Goal: Task Accomplishment & Management: Use online tool/utility

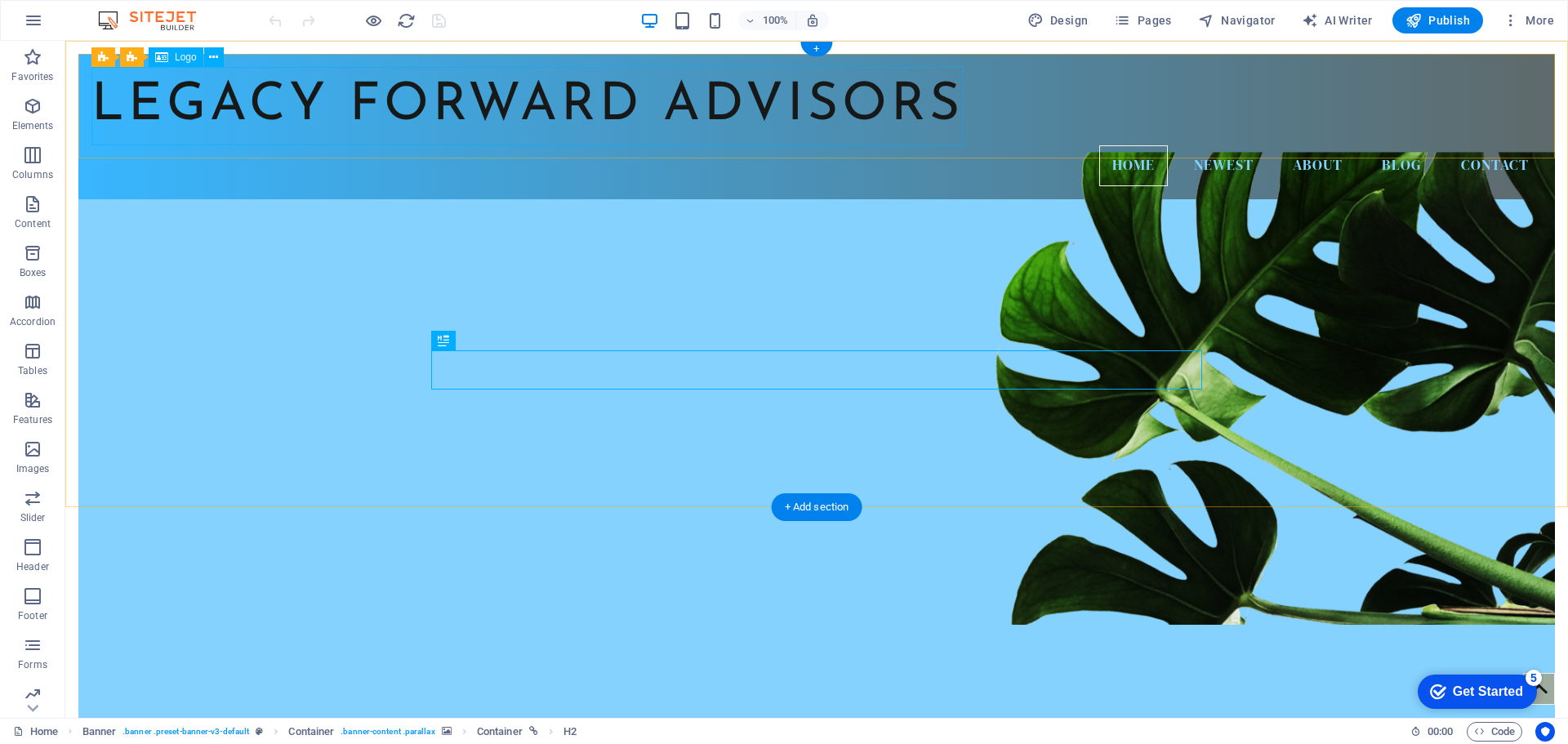
click at [959, 104] on div "Legacy Forward Advisors" at bounding box center [816, 106] width 1451 height 79
click at [213, 56] on icon at bounding box center [214, 57] width 9 height 17
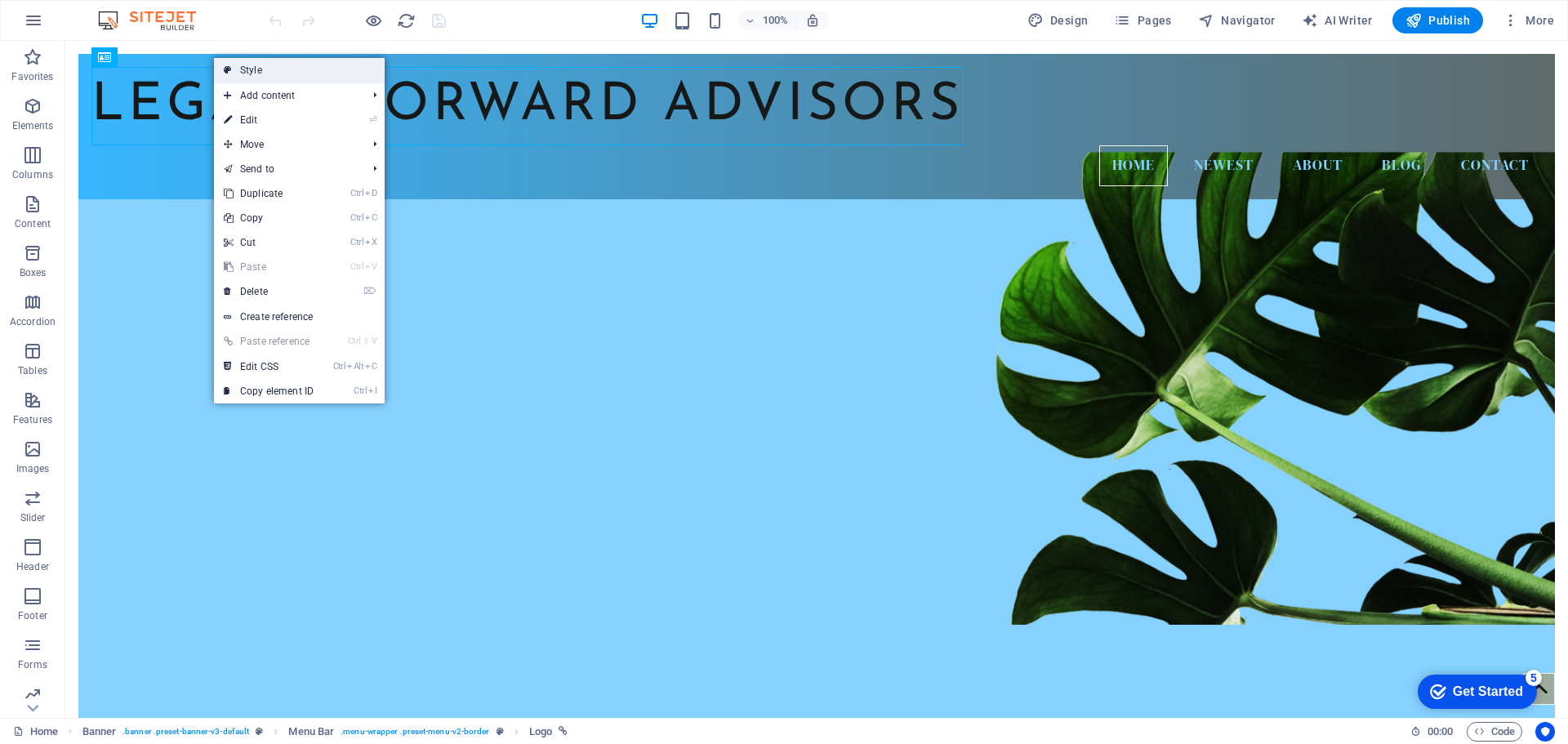
click at [241, 67] on link "Style" at bounding box center [300, 70] width 171 height 25
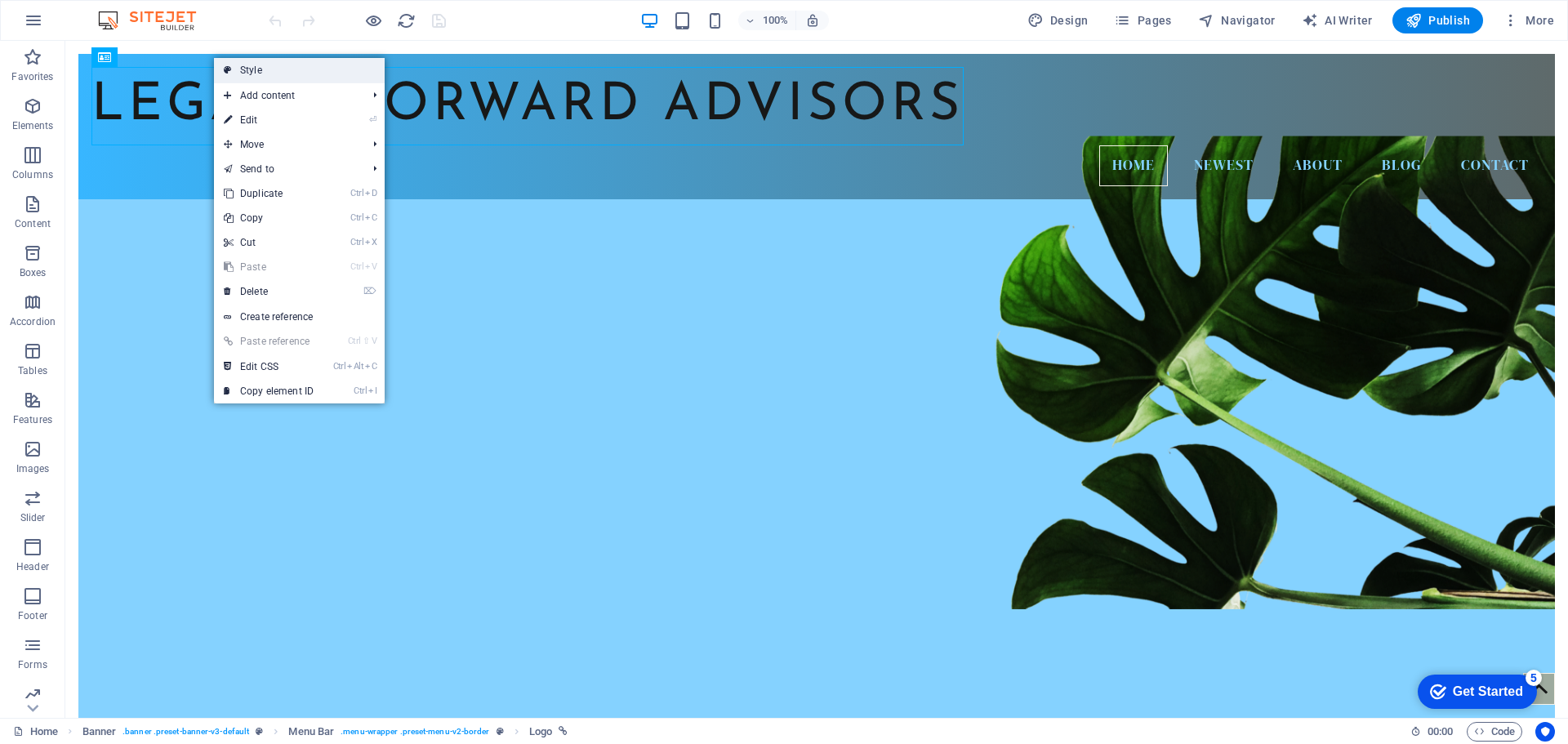
select select "rem"
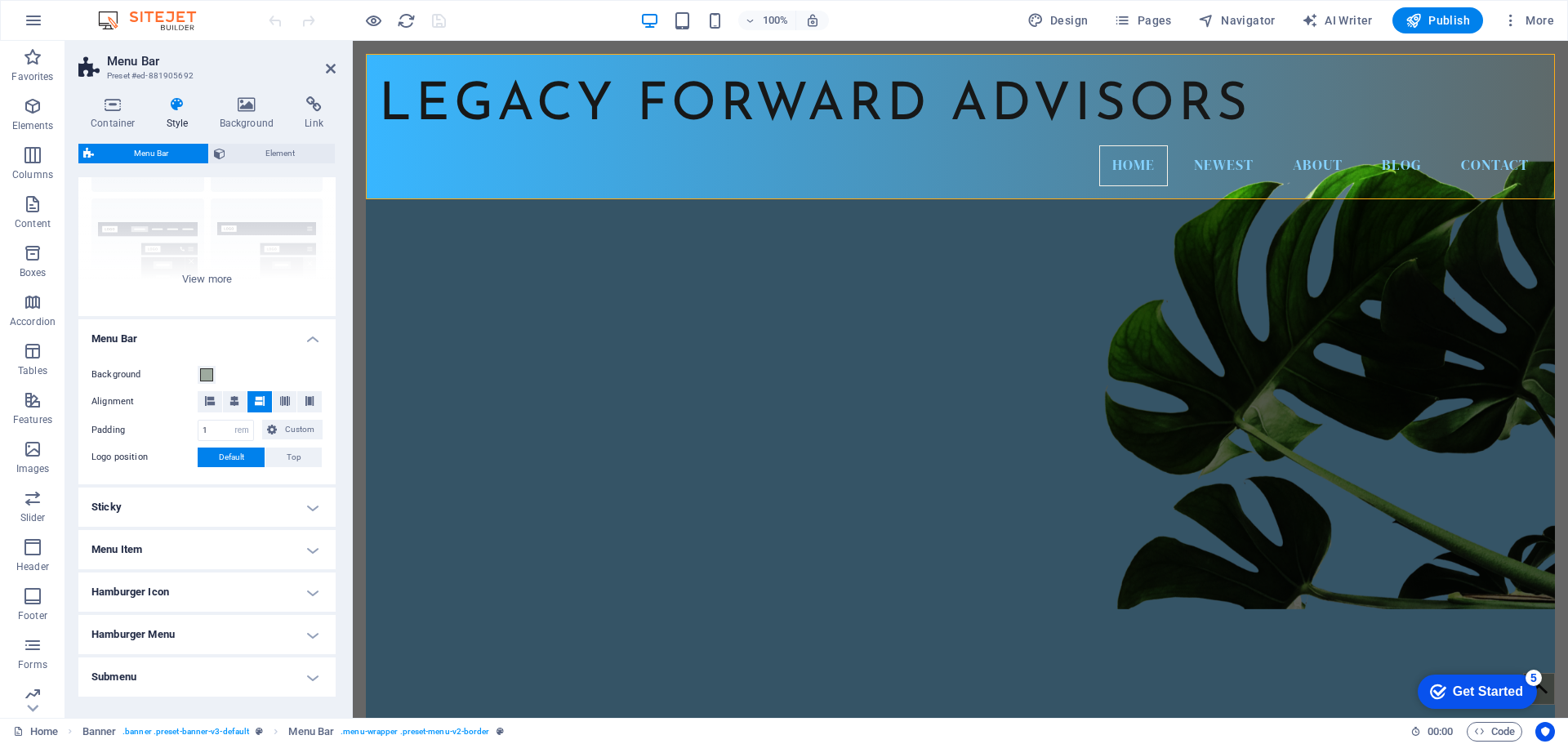
scroll to position [193, 0]
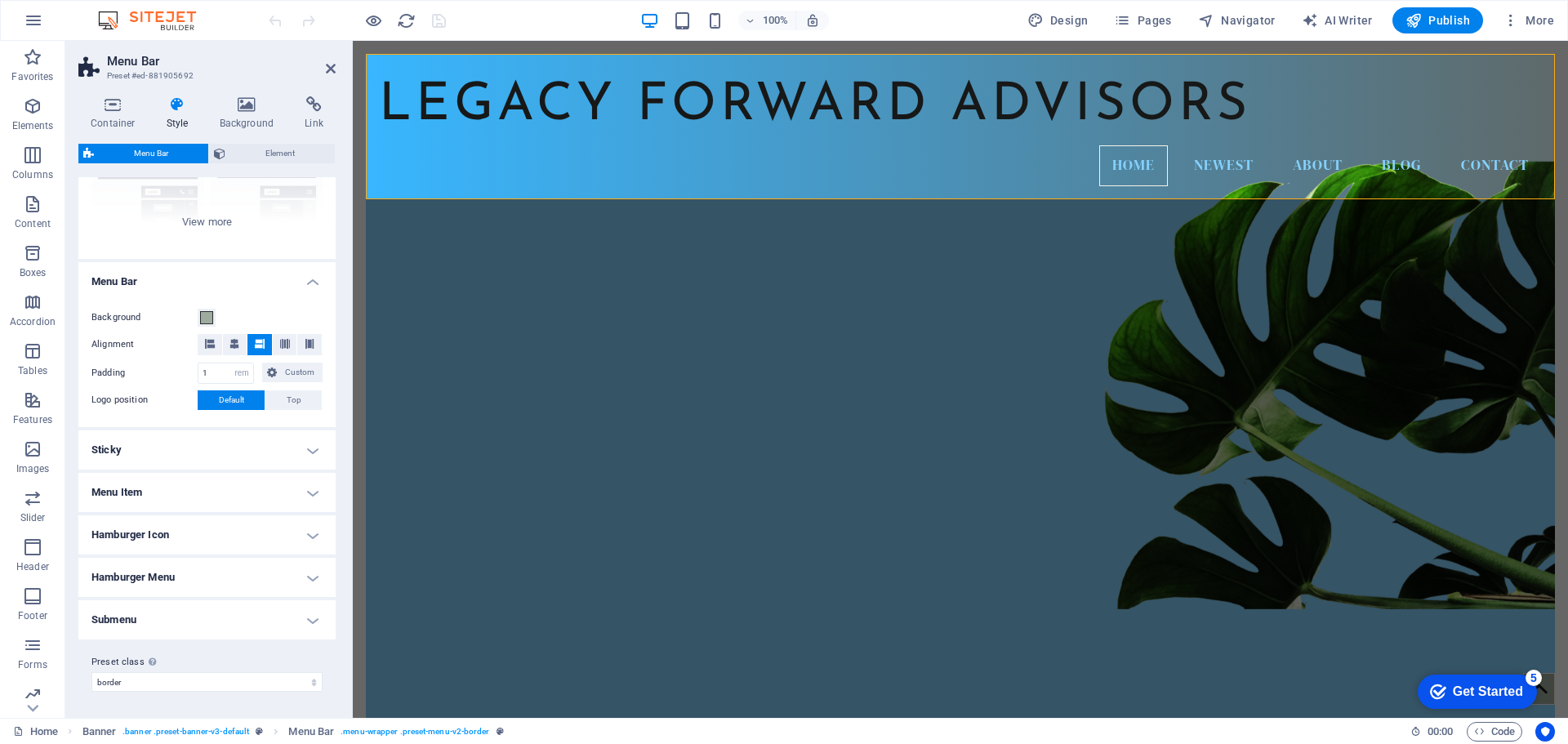
click at [336, 667] on div "Container Style Background Link Size Height Default px rem % vh vw Min. height …" at bounding box center [208, 401] width 284 height 635
click at [219, 226] on div "Border Centered Default Fixed Loki Trigger Wide XXL" at bounding box center [207, 136] width 257 height 245
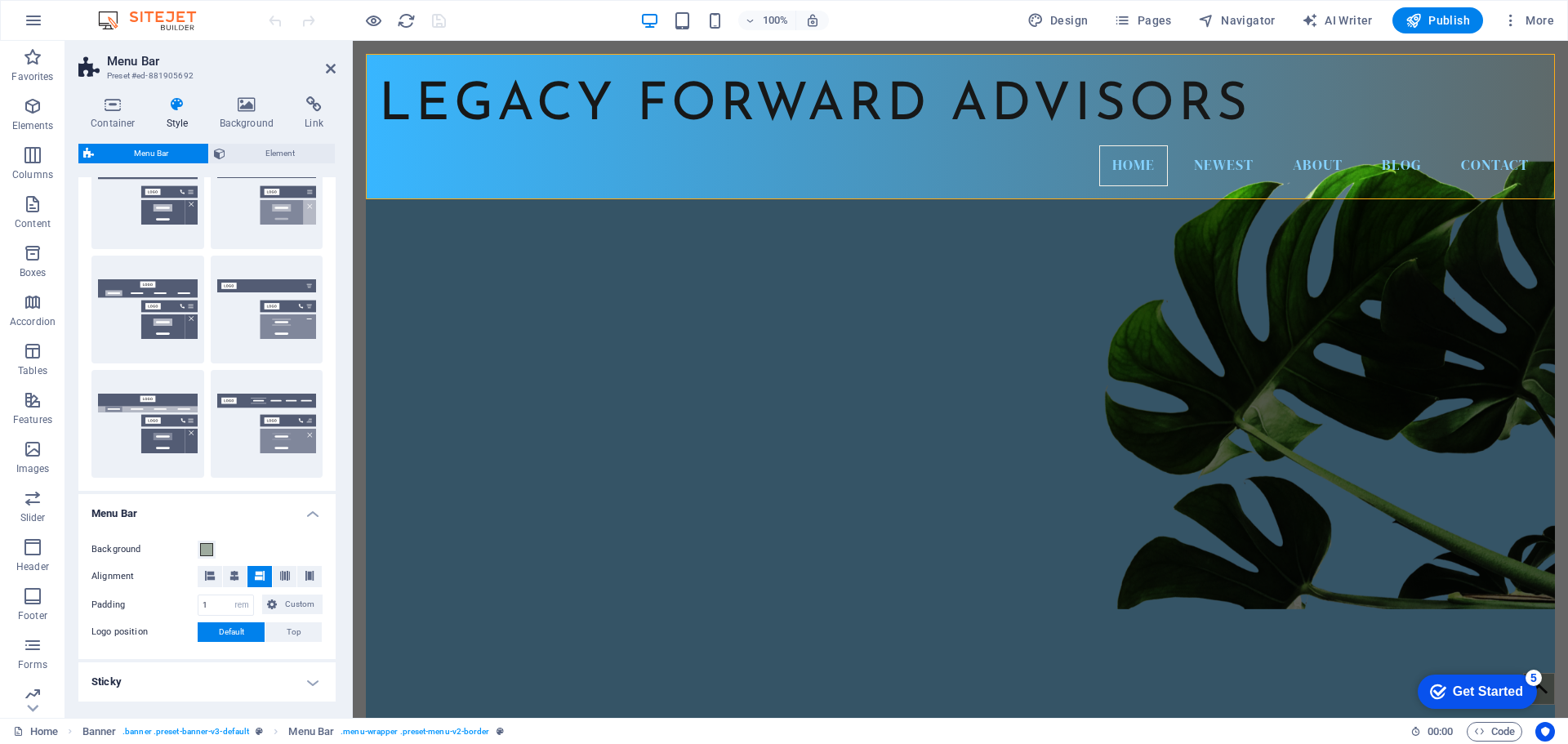
click at [331, 223] on div "Border Centered Default Fixed Loki Trigger Wide XXL" at bounding box center [207, 252] width 257 height 477
click at [338, 220] on div "Container Style Background Link Size Height Default px rem % vh vw Min. height …" at bounding box center [208, 401] width 284 height 635
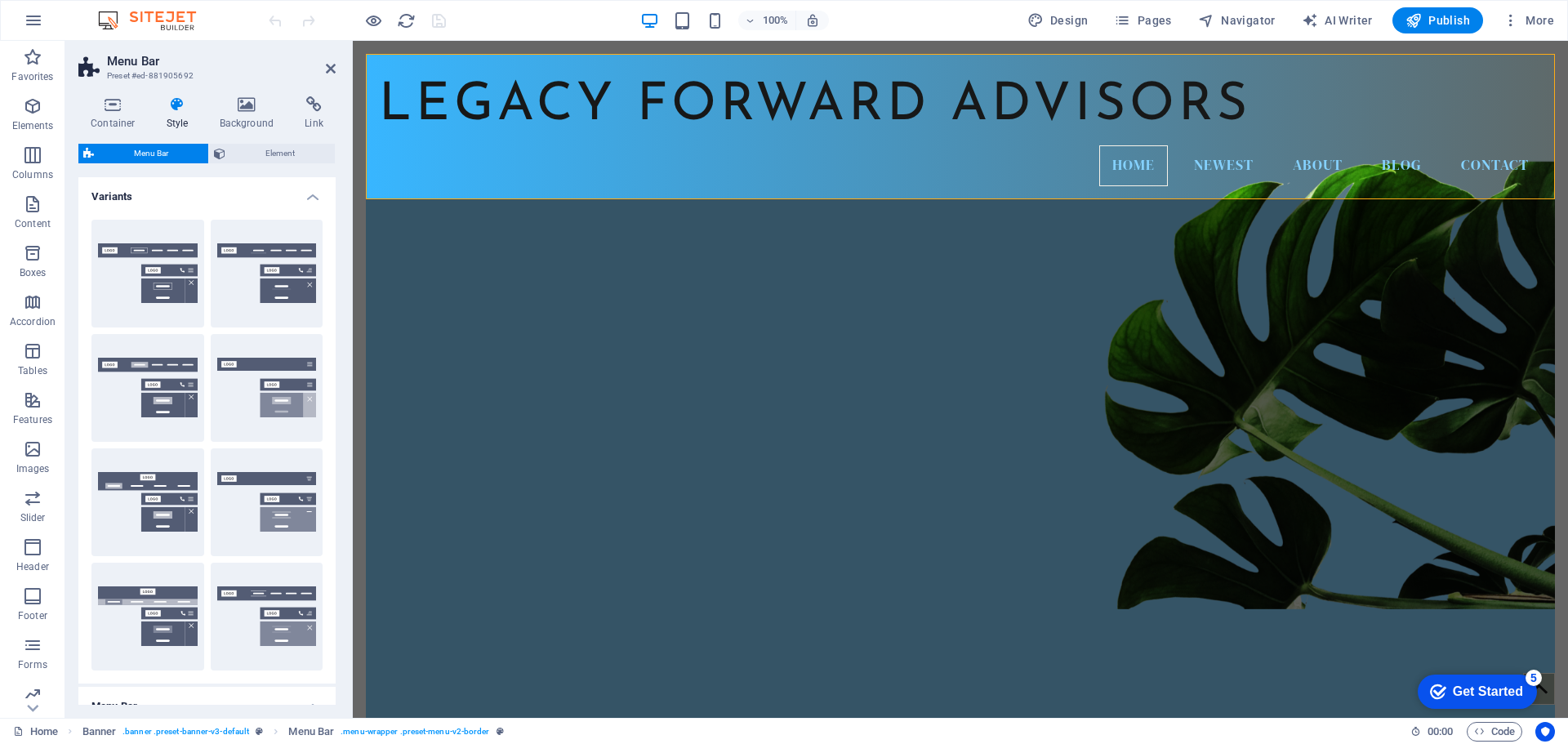
click at [310, 198] on h4 "Variants" at bounding box center [207, 192] width 257 height 29
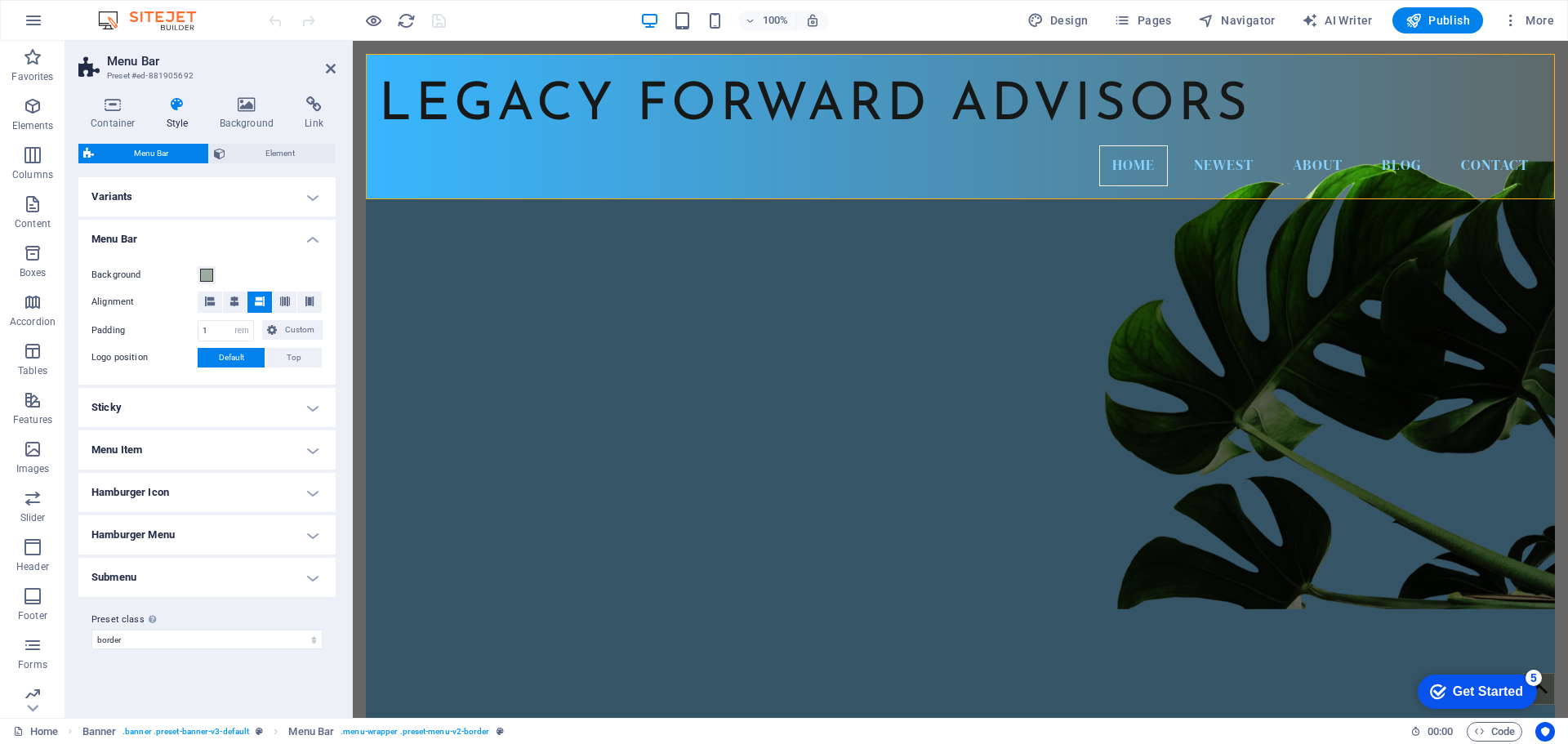
click at [346, 504] on div "Container Style Background Link Size Height Default px rem % vh vw Min. height …" at bounding box center [208, 401] width 284 height 635
click at [351, 637] on div at bounding box center [350, 379] width 3 height 677
click at [345, 630] on div "Container Style Background Link Size Height Default px rem % vh vw Min. height …" at bounding box center [208, 401] width 284 height 635
click at [315, 237] on h4 "Menu Bar" at bounding box center [207, 234] width 257 height 29
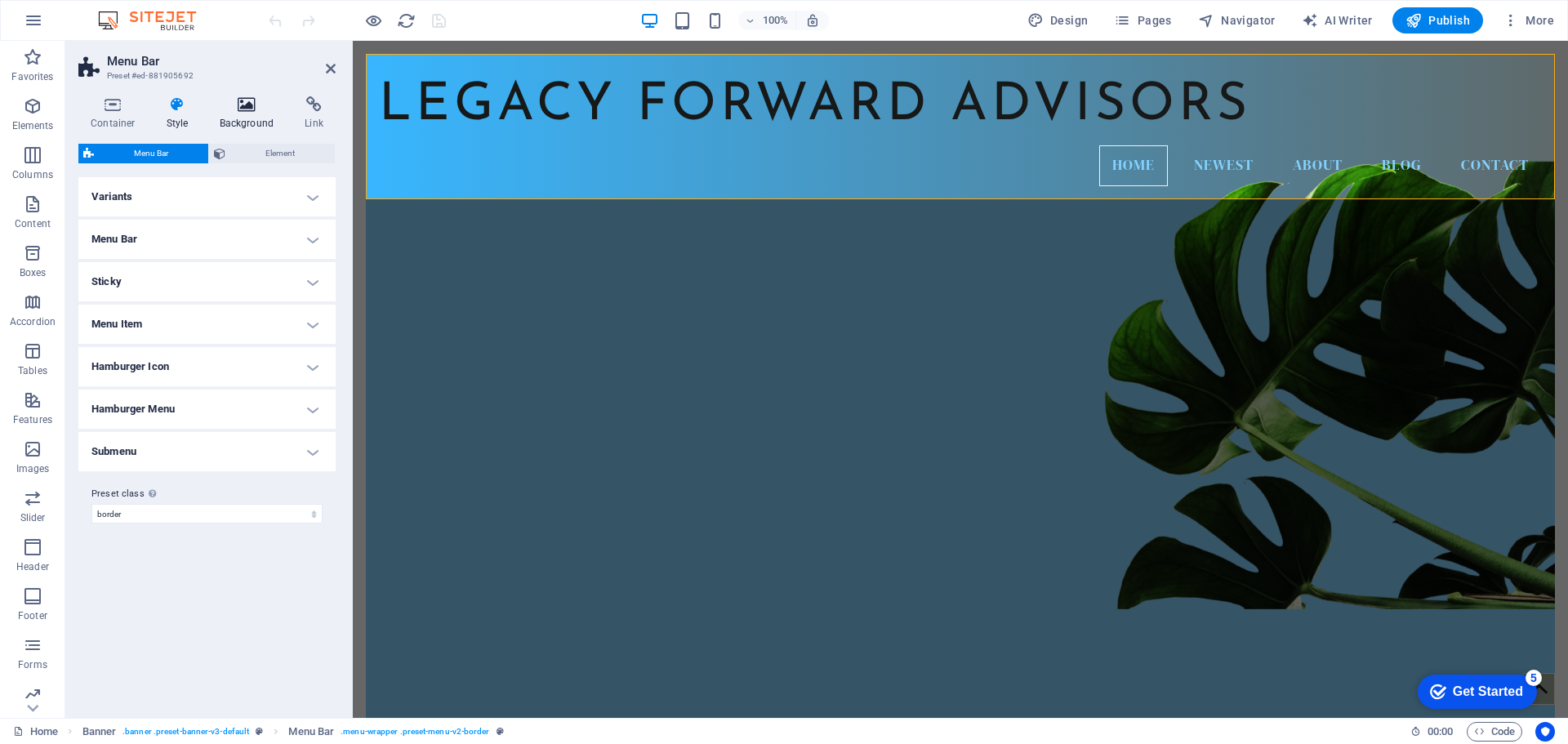
click at [249, 114] on h4 "Background" at bounding box center [250, 114] width 85 height 34
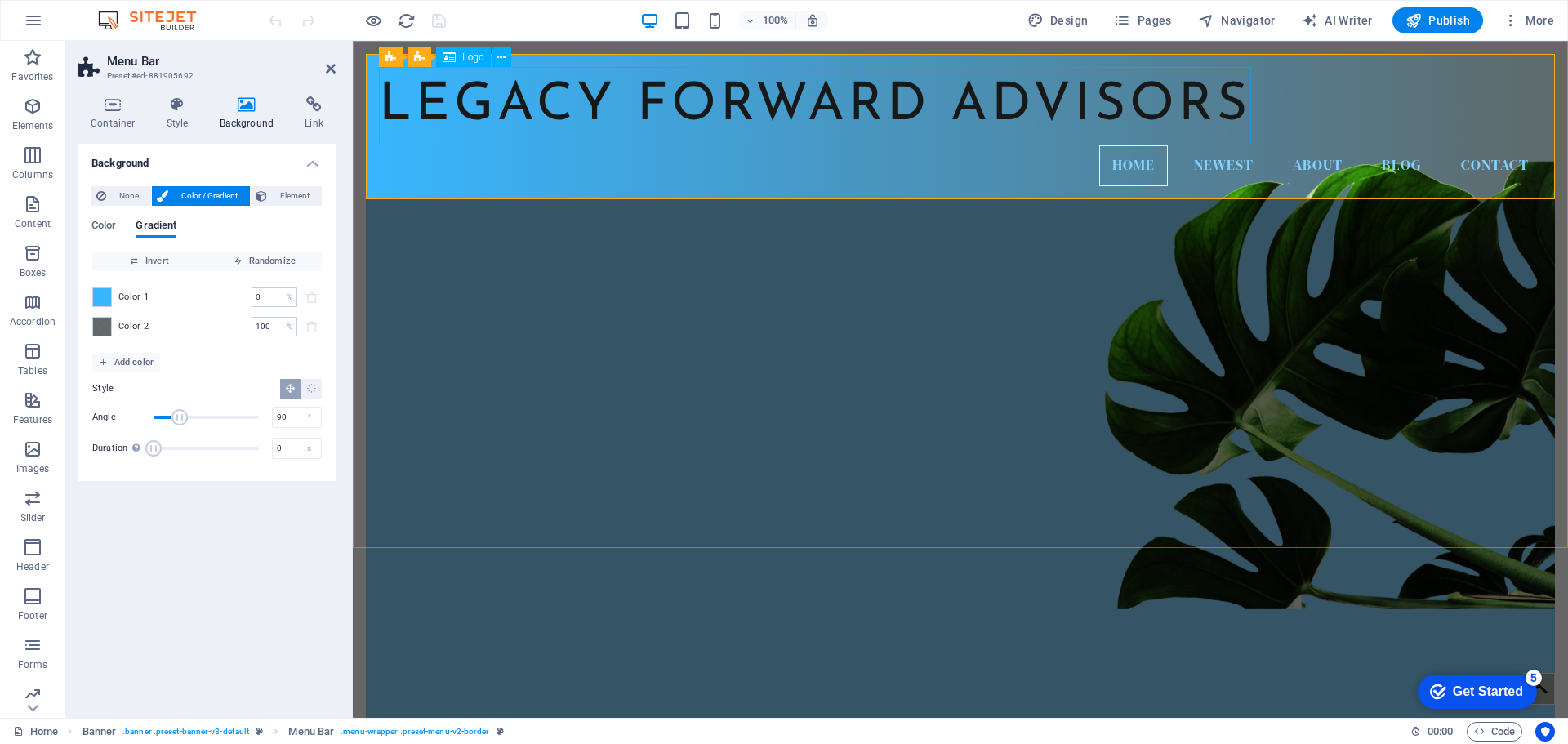
click at [453, 96] on div "Legacy Forward Advisors" at bounding box center [961, 106] width 1163 height 79
click at [513, 113] on div "Legacy Forward Advisors" at bounding box center [961, 106] width 1163 height 79
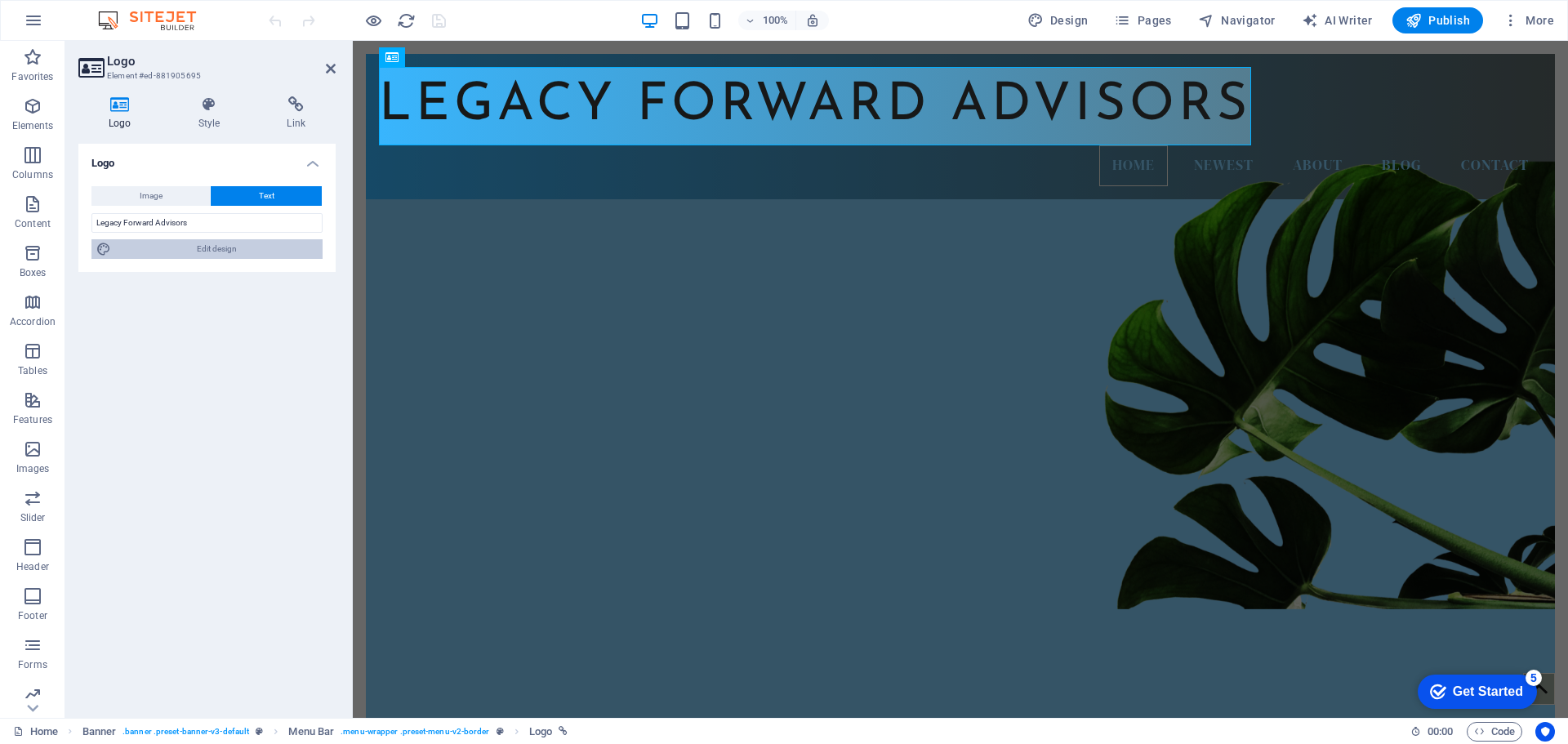
click at [215, 247] on span "Edit design" at bounding box center [217, 249] width 202 height 20
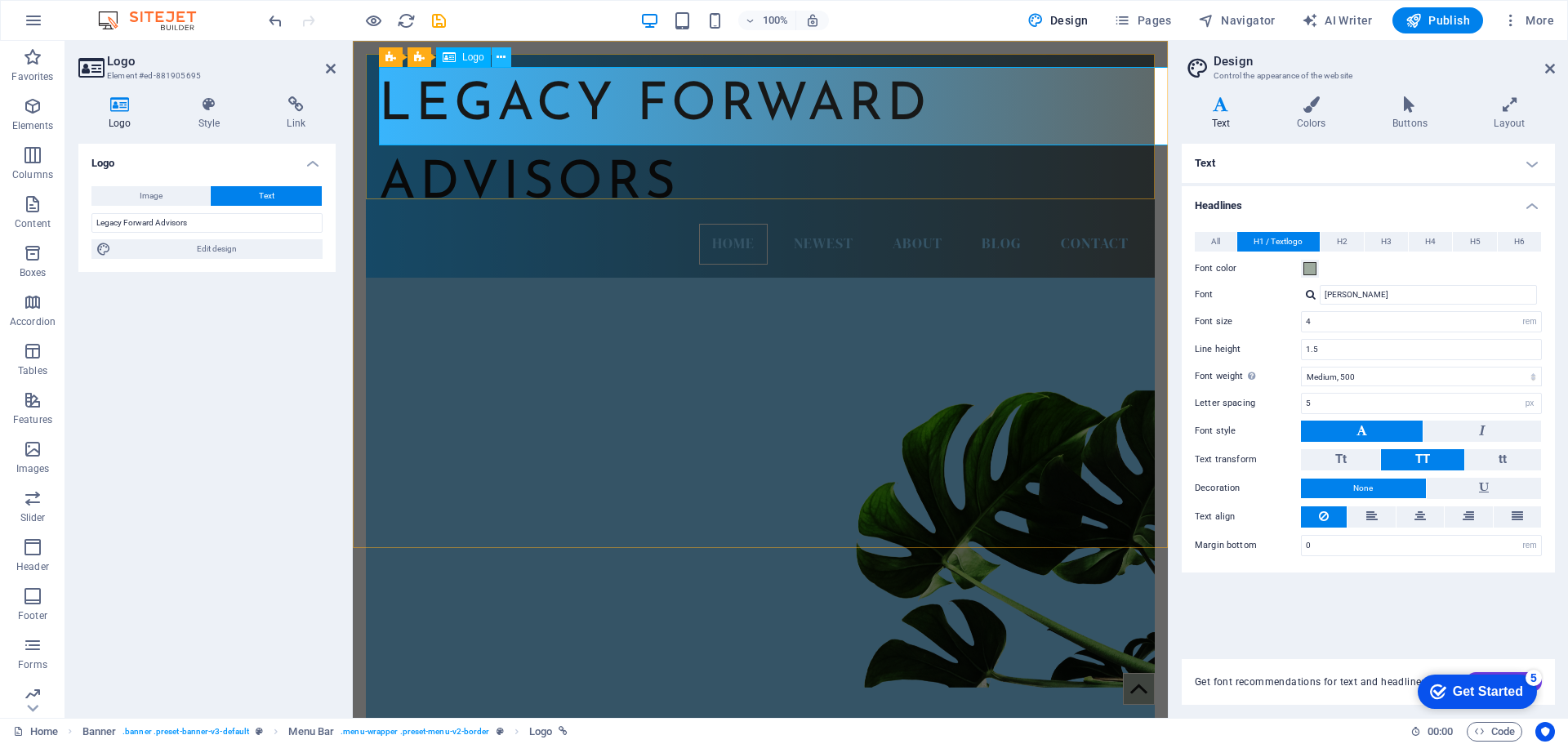
click at [501, 56] on icon at bounding box center [501, 57] width 9 height 17
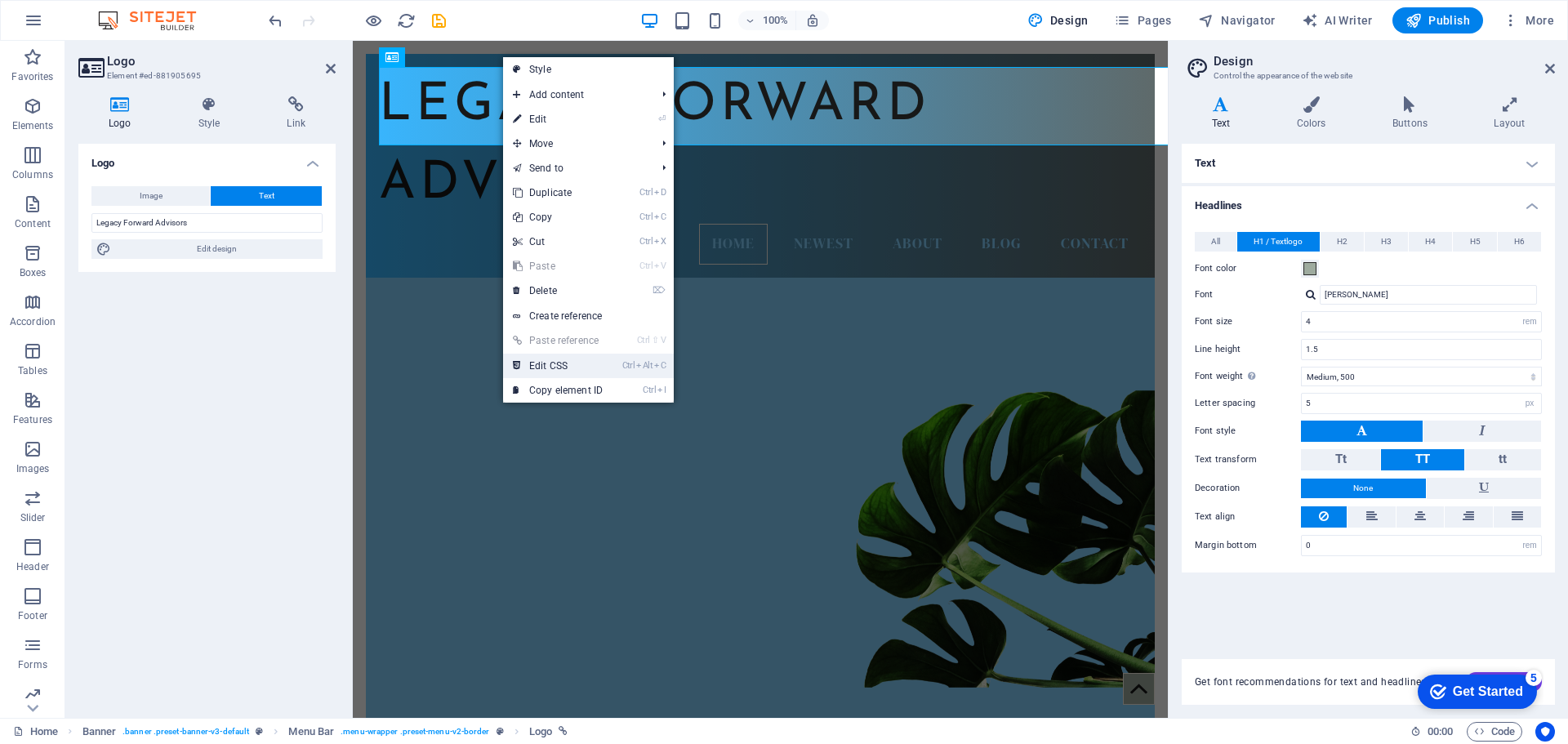
click at [557, 365] on link "Ctrl Alt C Edit CSS" at bounding box center [558, 366] width 109 height 25
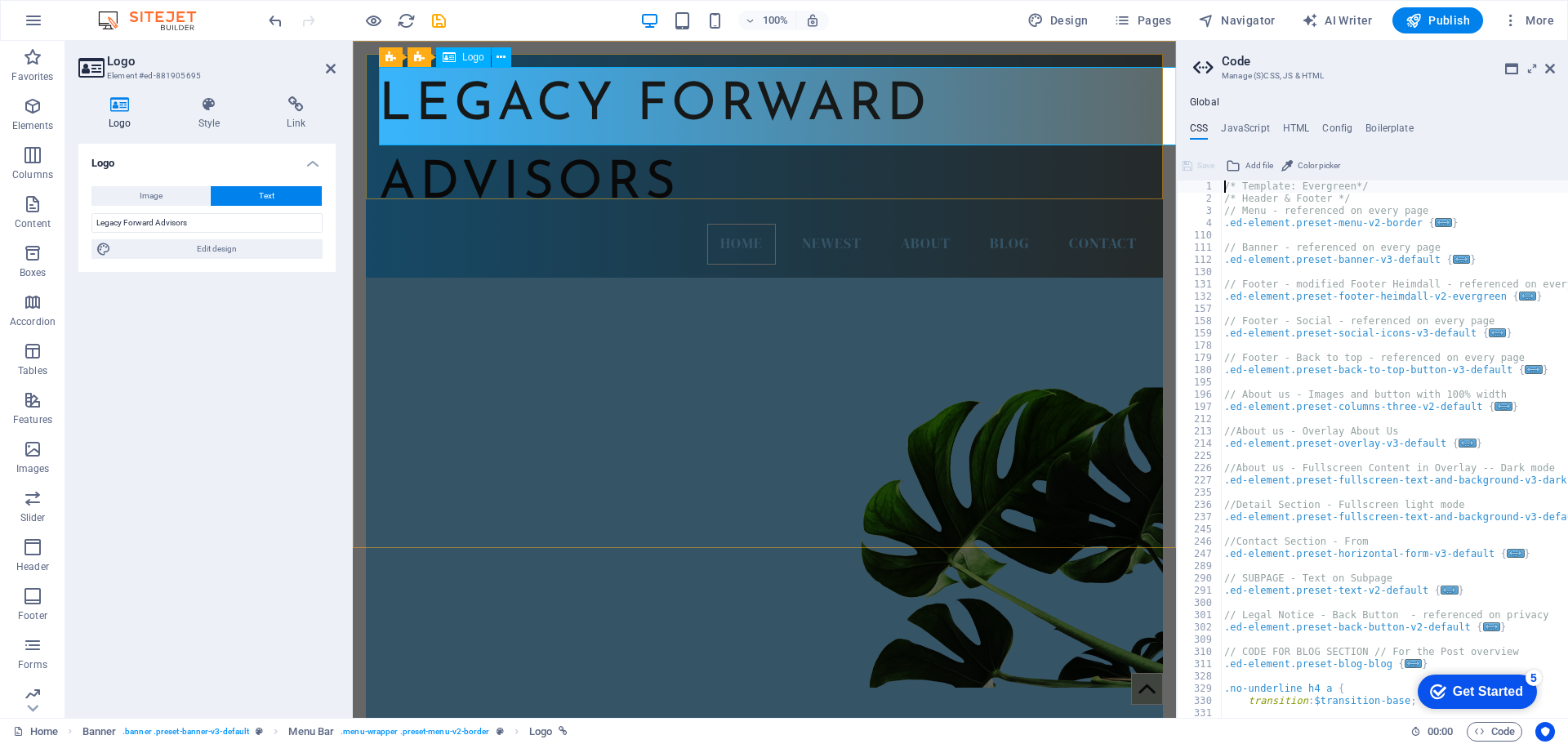
click at [422, 94] on div "Legacy Forward Advisors" at bounding box center [764, 145] width 771 height 157
click at [498, 58] on icon at bounding box center [501, 57] width 9 height 17
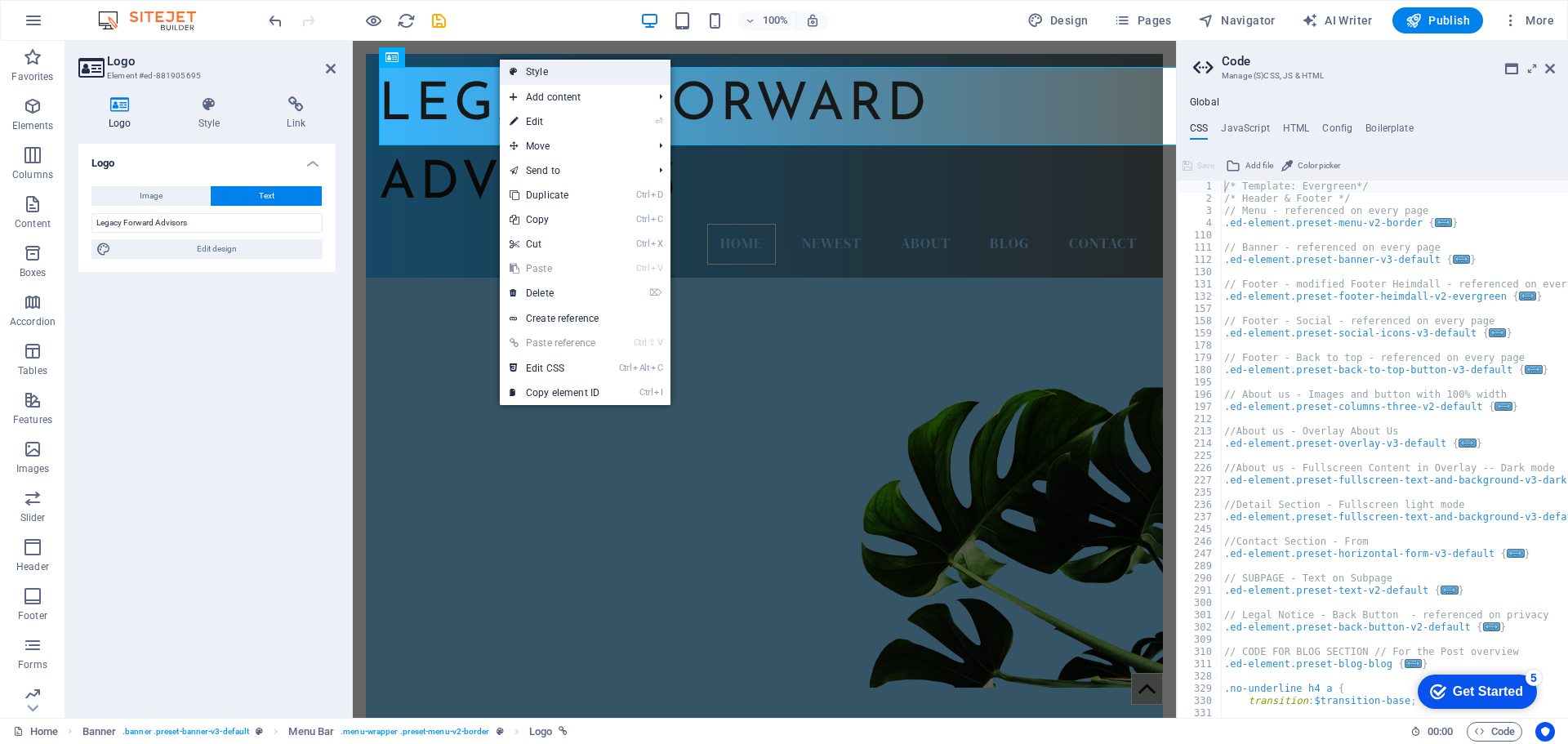
click at [535, 73] on link "Style" at bounding box center [585, 72] width 171 height 25
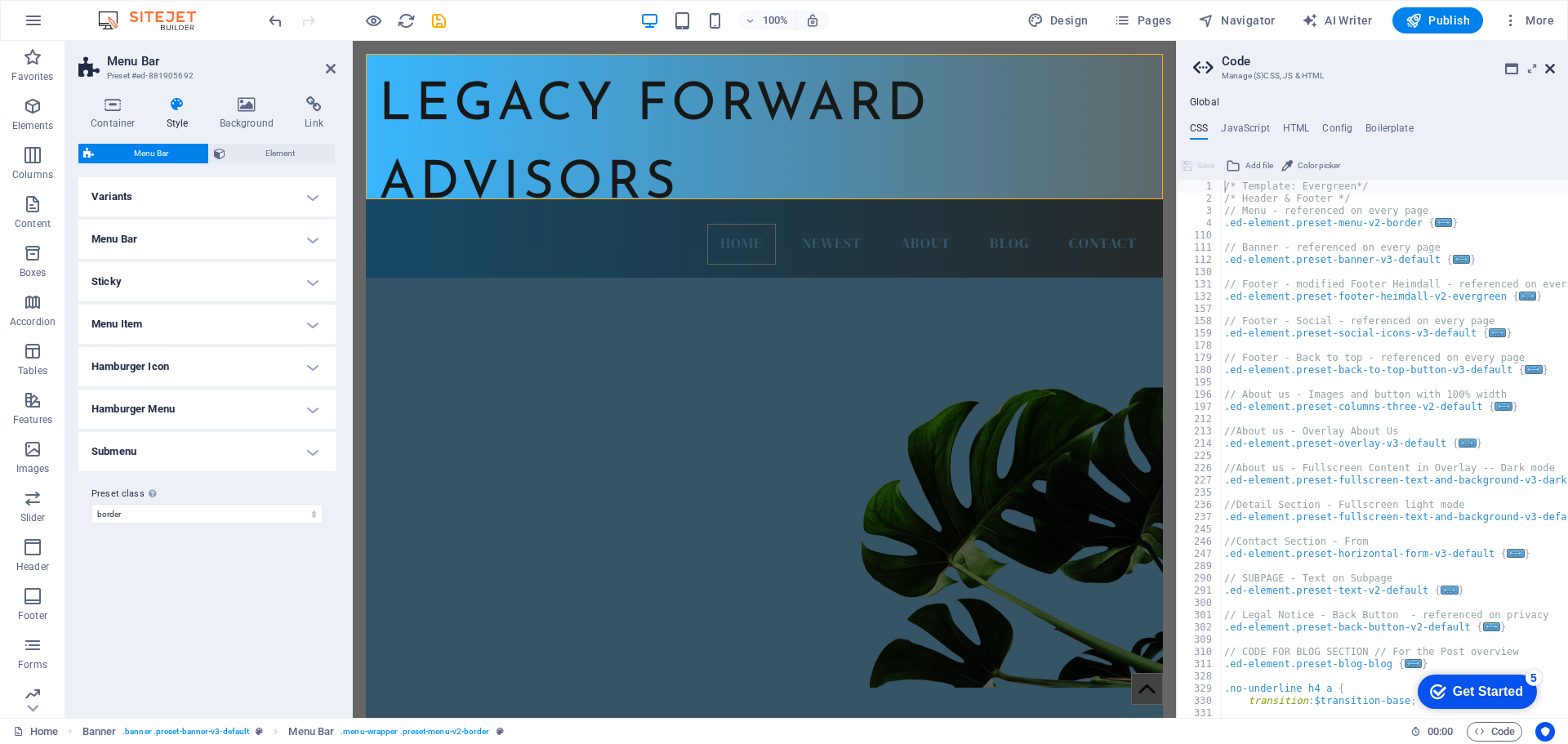
click at [1549, 67] on icon at bounding box center [1550, 68] width 9 height 13
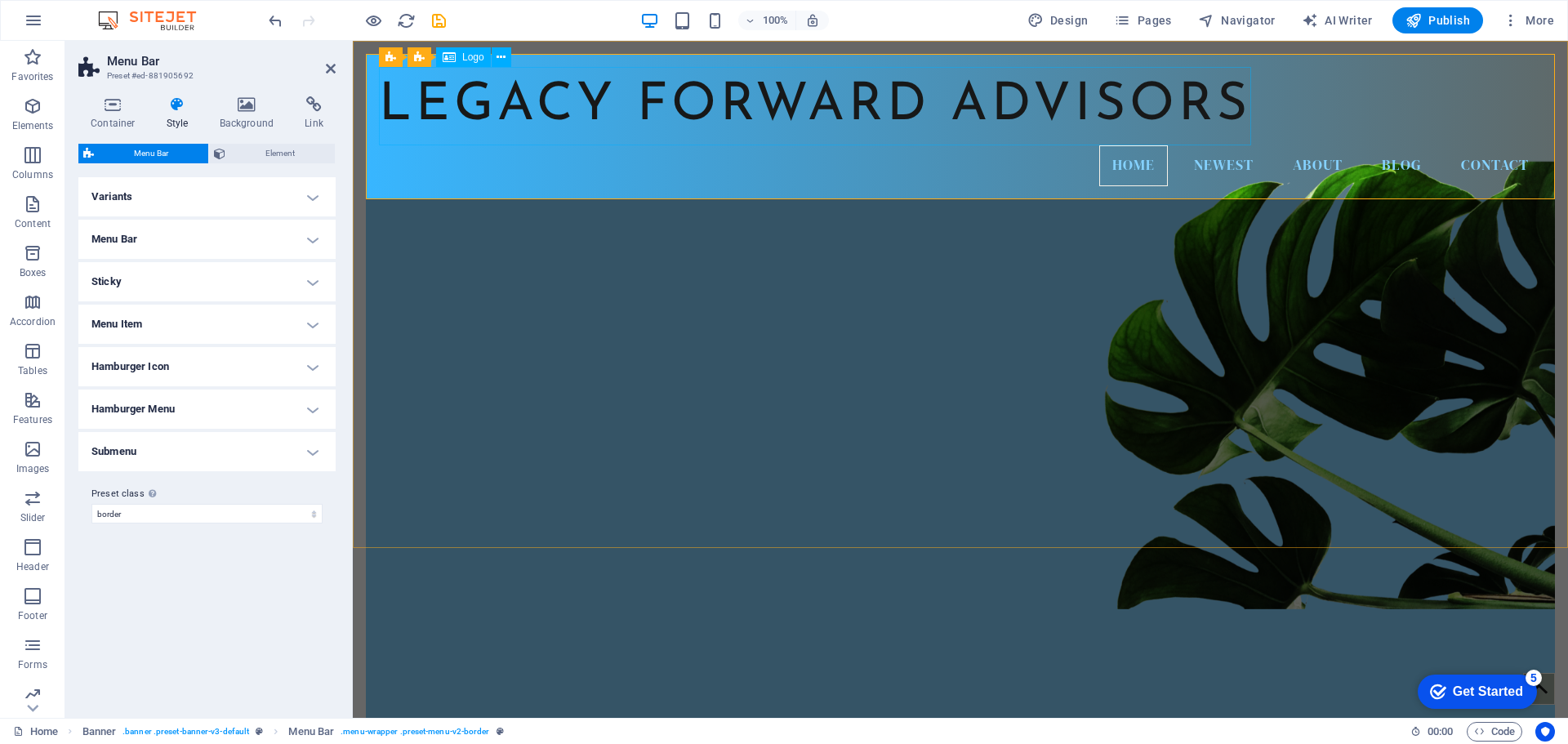
click at [538, 98] on div "Legacy Forward Advisors" at bounding box center [961, 106] width 1163 height 79
click at [478, 65] on div "Logo" at bounding box center [464, 56] width 55 height 20
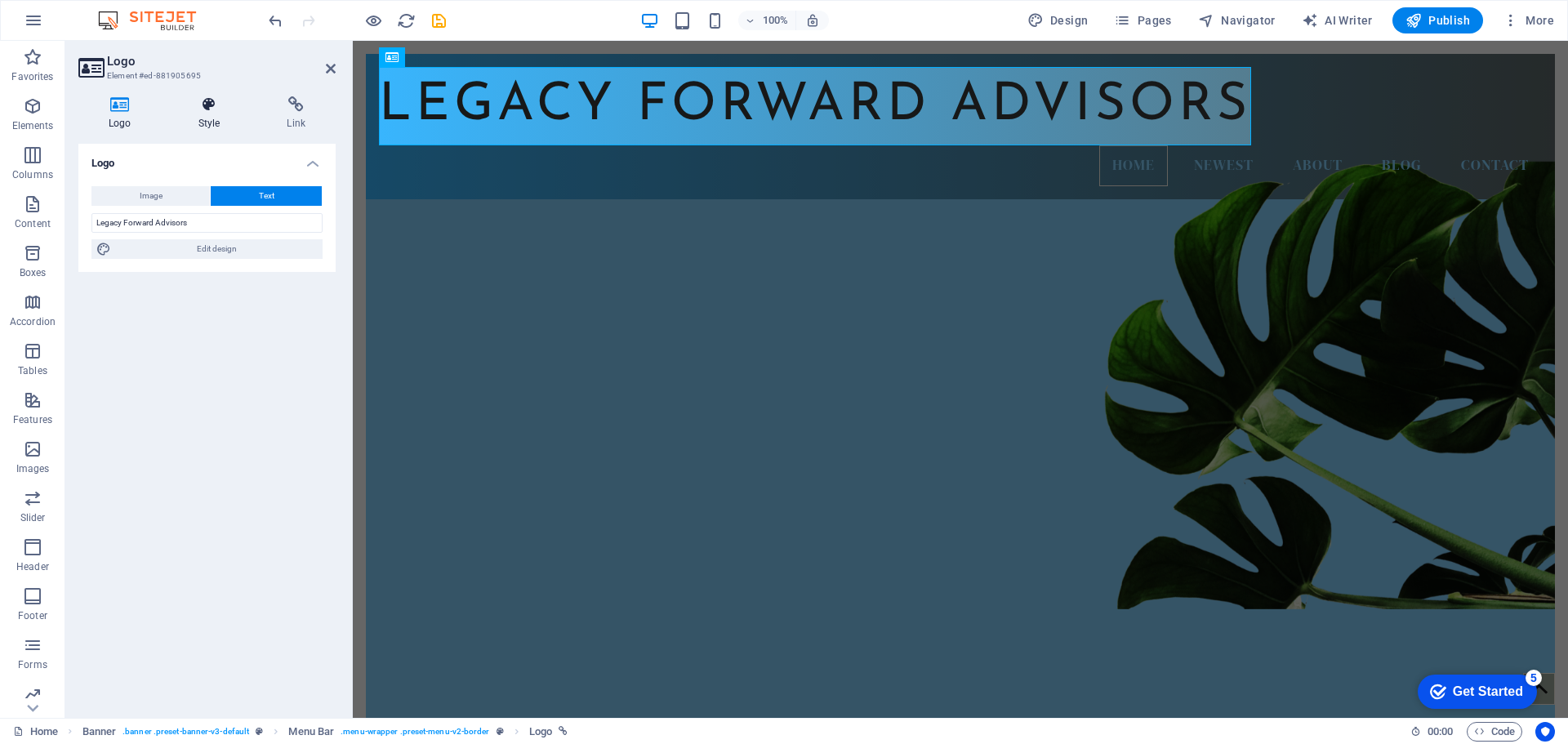
click at [196, 117] on h4 "Style" at bounding box center [213, 114] width 89 height 34
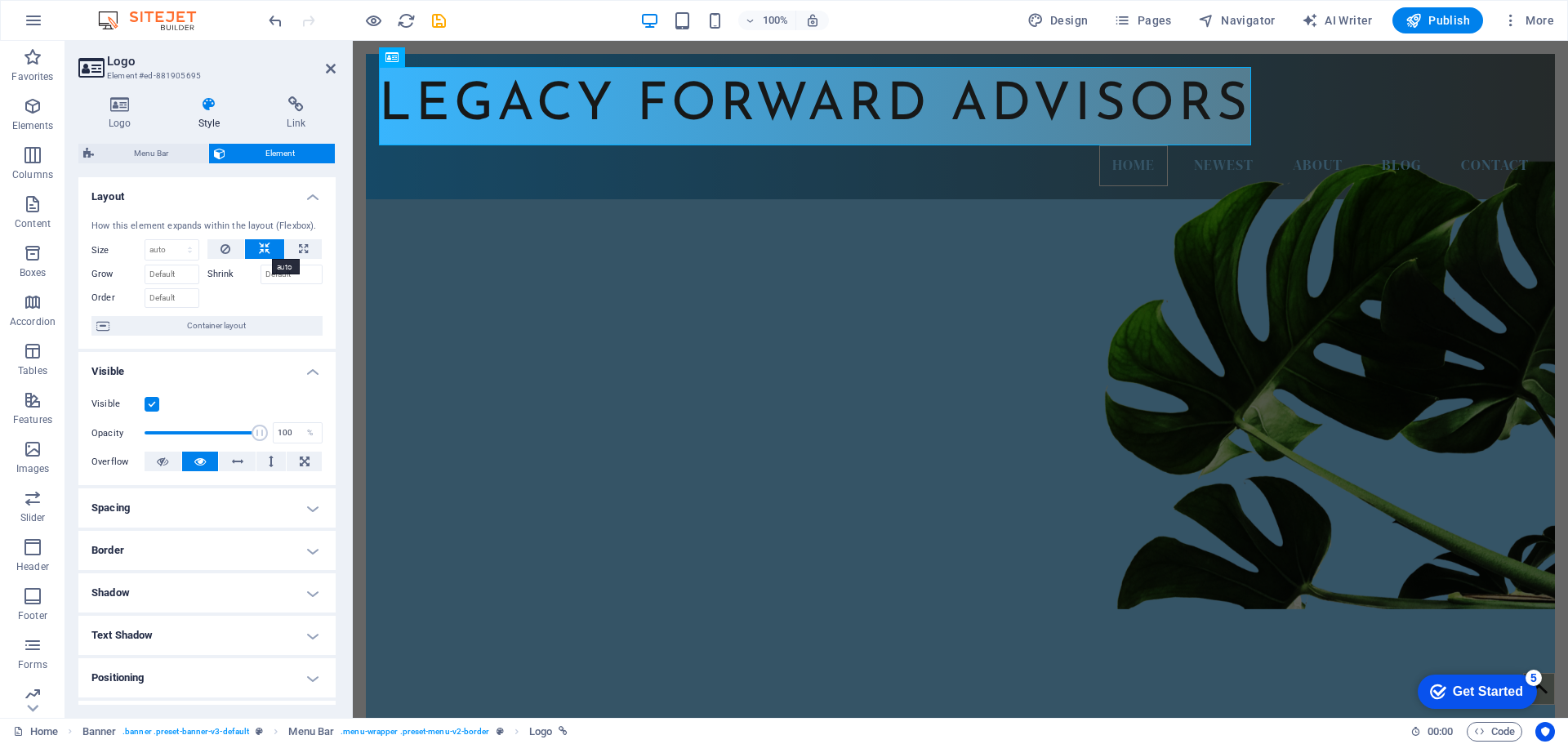
click at [265, 251] on icon at bounding box center [264, 249] width 11 height 20
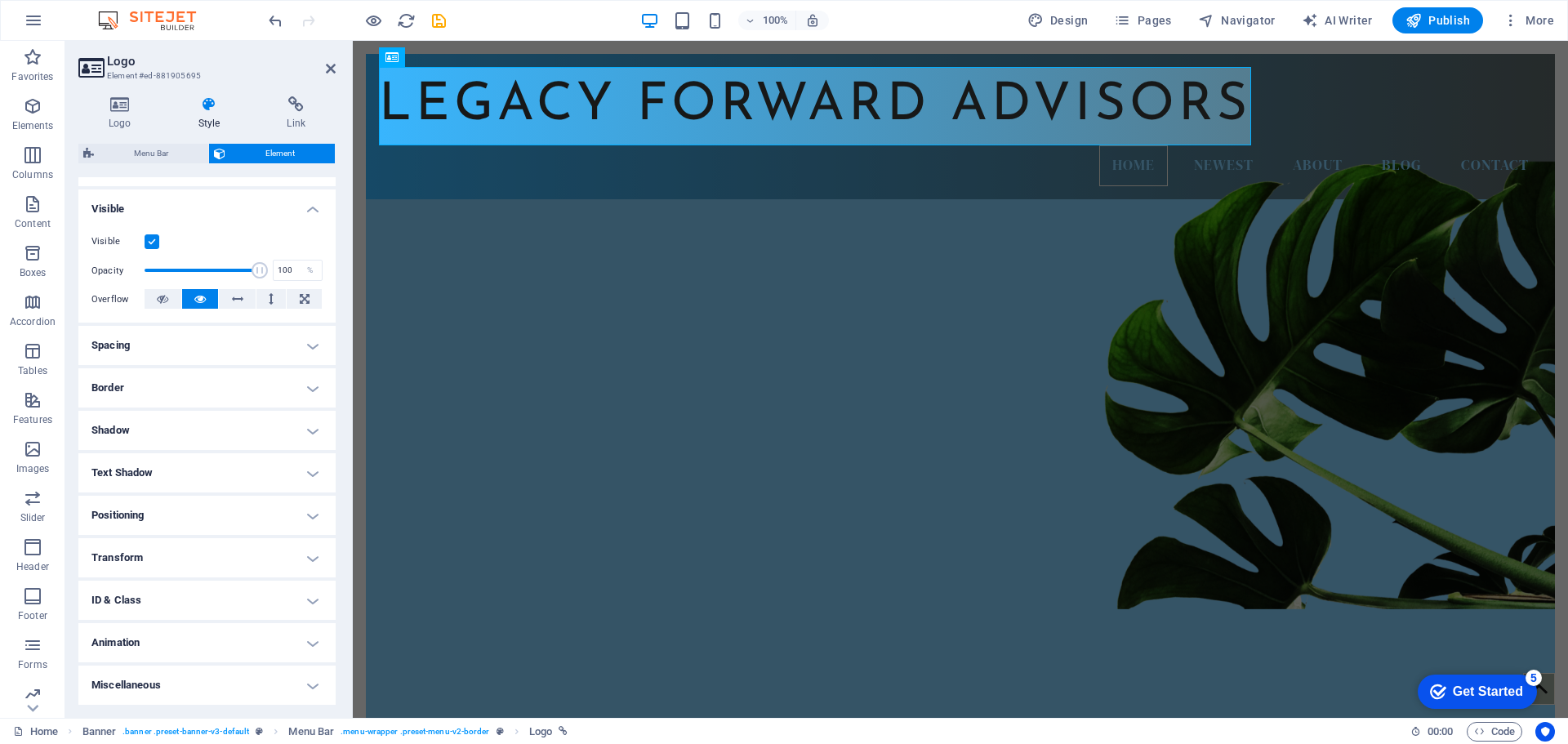
click at [341, 673] on div "Logo Style Link Logo Image Text Drag files here, click to choose files or selec…" at bounding box center [208, 401] width 284 height 635
click at [297, 117] on h4 "Link" at bounding box center [295, 114] width 79 height 34
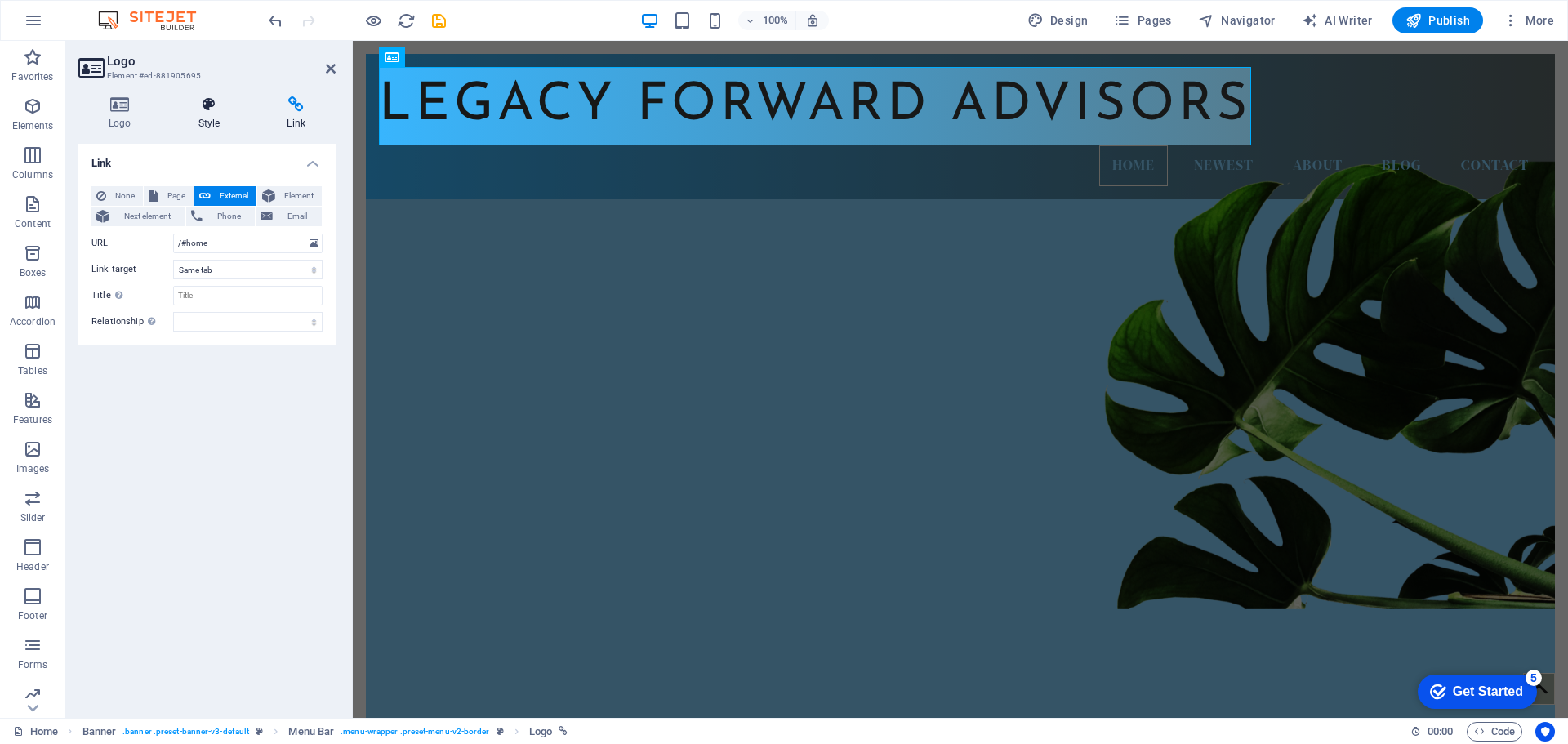
click at [209, 114] on h4 "Style" at bounding box center [213, 114] width 89 height 34
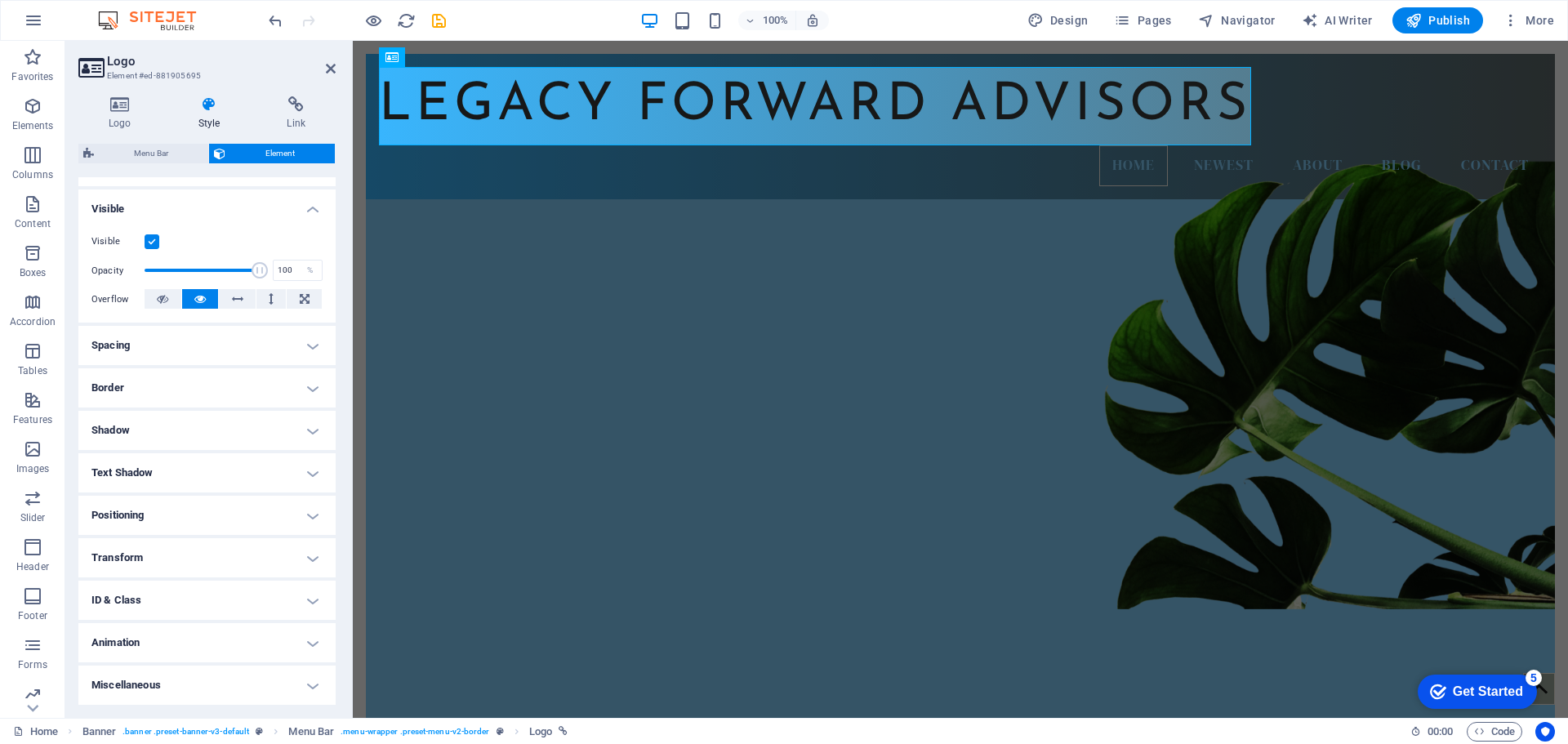
click at [308, 208] on h4 "Visible" at bounding box center [207, 204] width 257 height 29
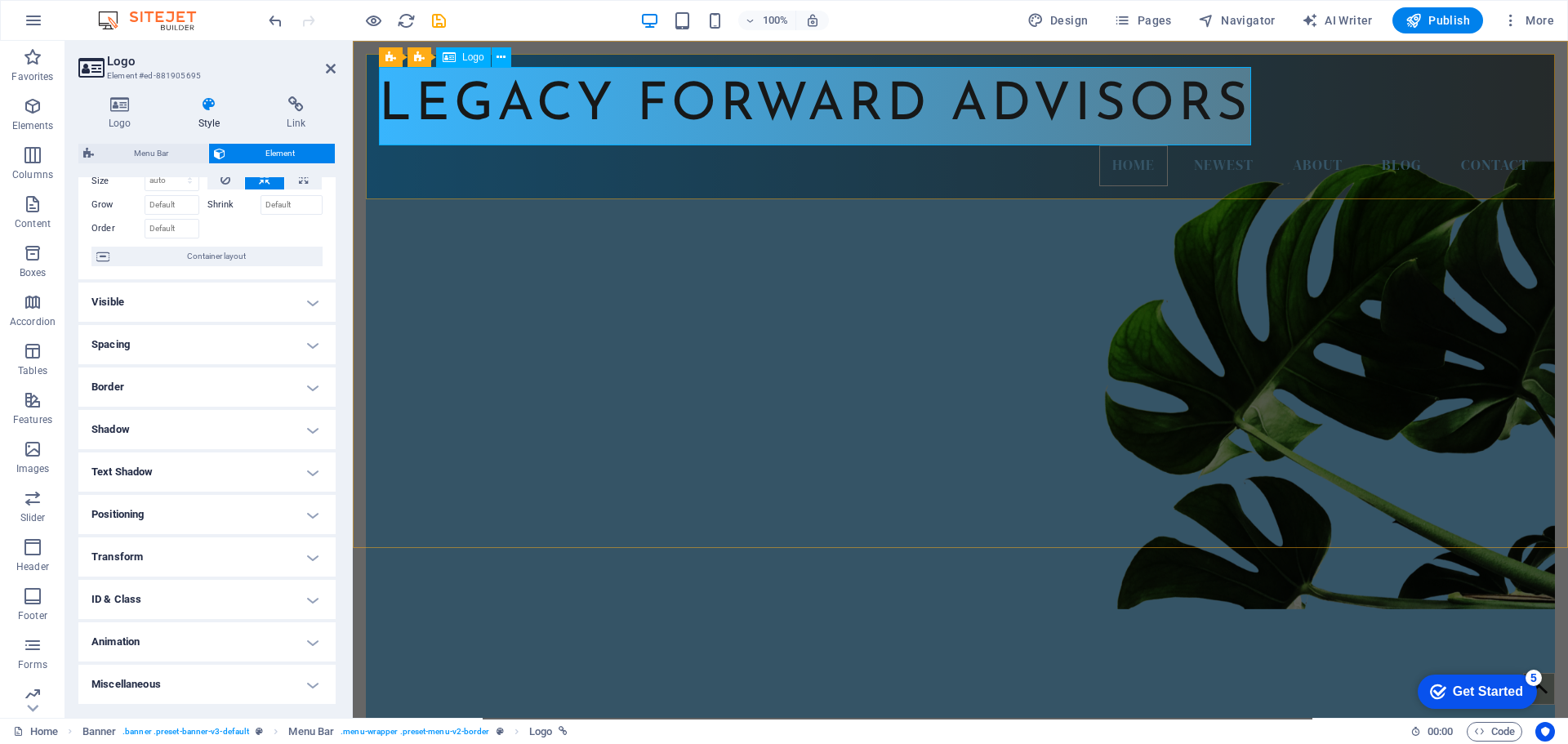
click at [523, 96] on div "Legacy Forward Advisors" at bounding box center [961, 106] width 1163 height 79
click at [484, 56] on span "Logo" at bounding box center [473, 56] width 22 height 9
click at [500, 60] on icon at bounding box center [501, 57] width 9 height 17
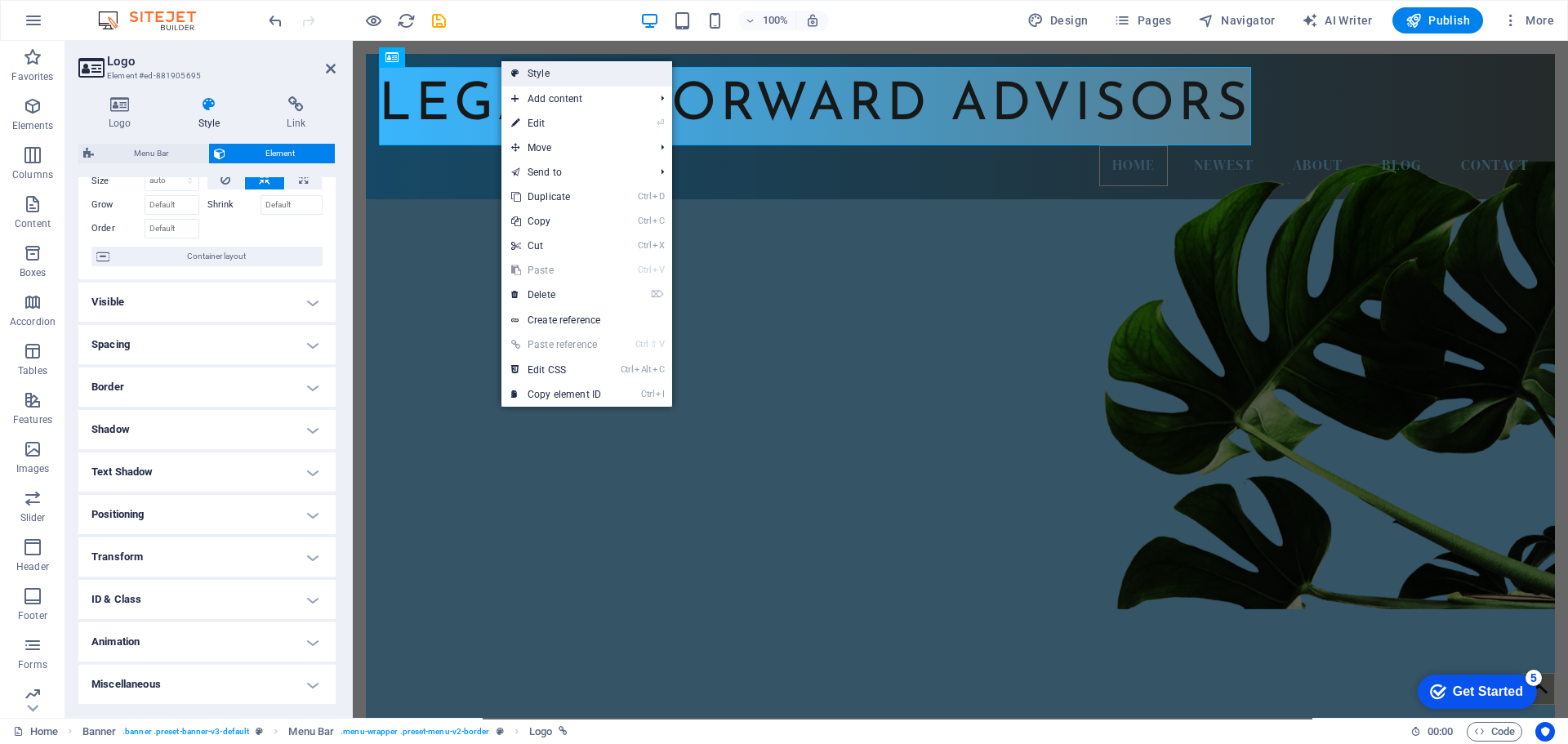
click at [540, 73] on link "Style" at bounding box center [587, 73] width 171 height 25
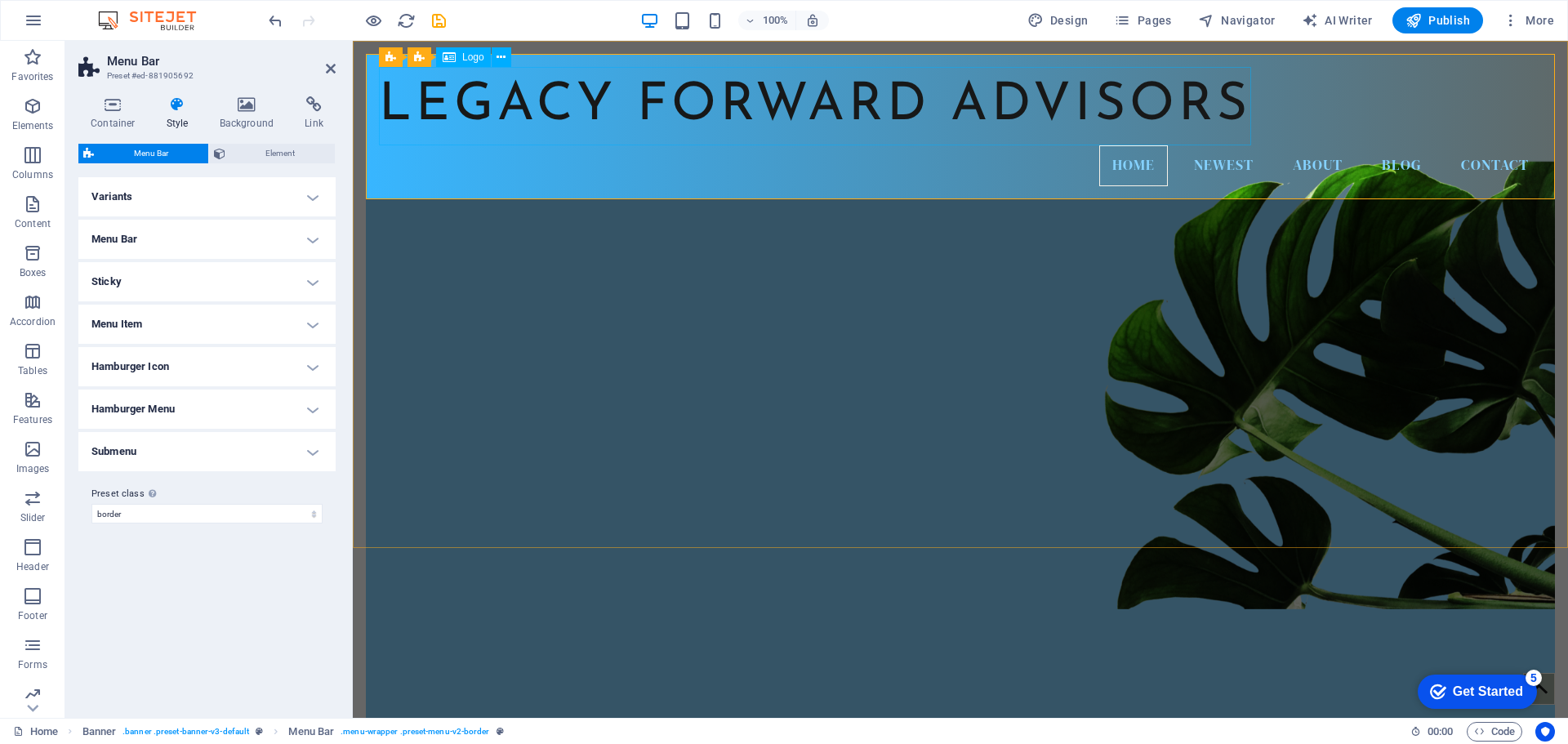
click at [540, 73] on div "Legacy Forward Advisors" at bounding box center [961, 106] width 1163 height 79
click at [501, 55] on icon at bounding box center [501, 57] width 9 height 17
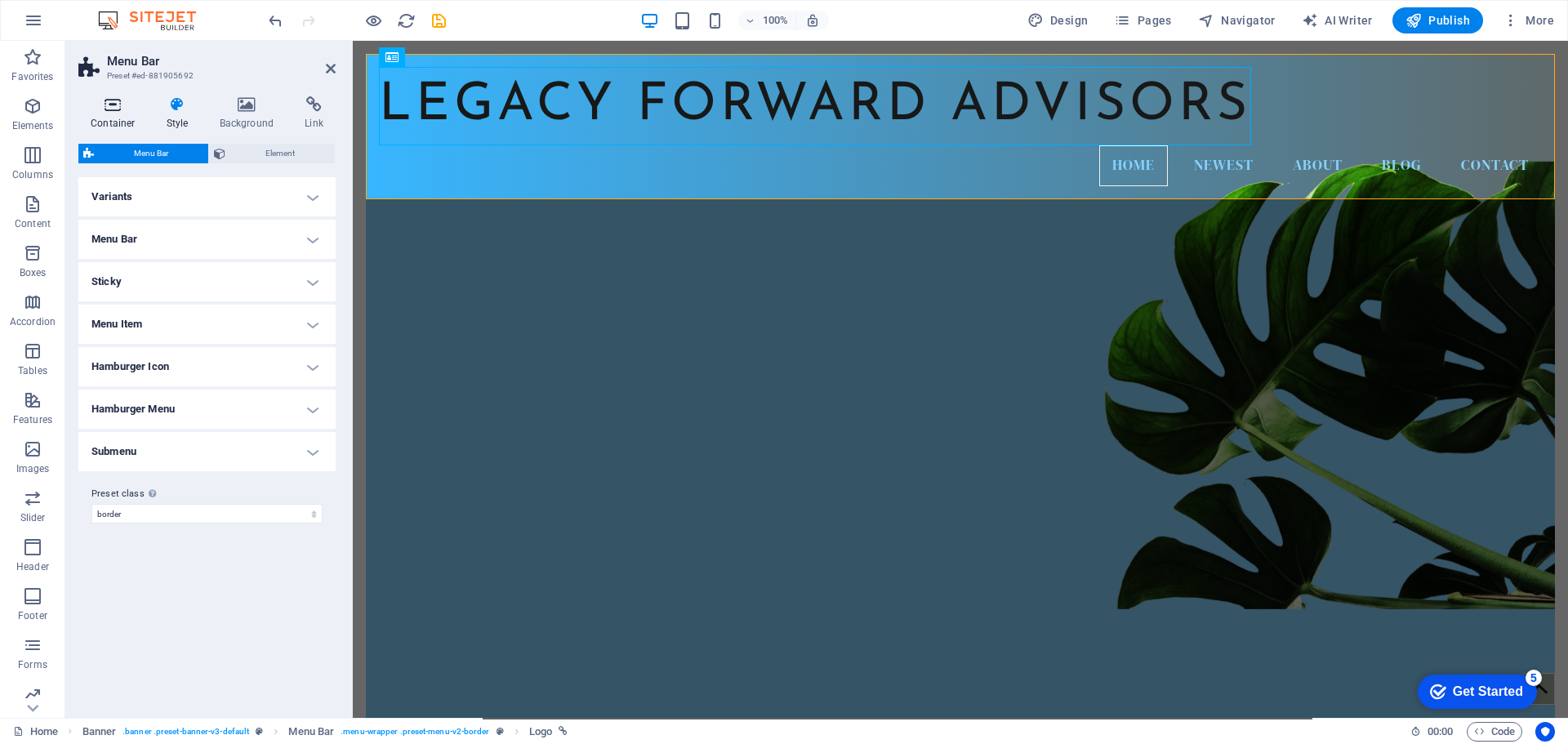
click at [122, 114] on h4 "Container" at bounding box center [116, 114] width 76 height 34
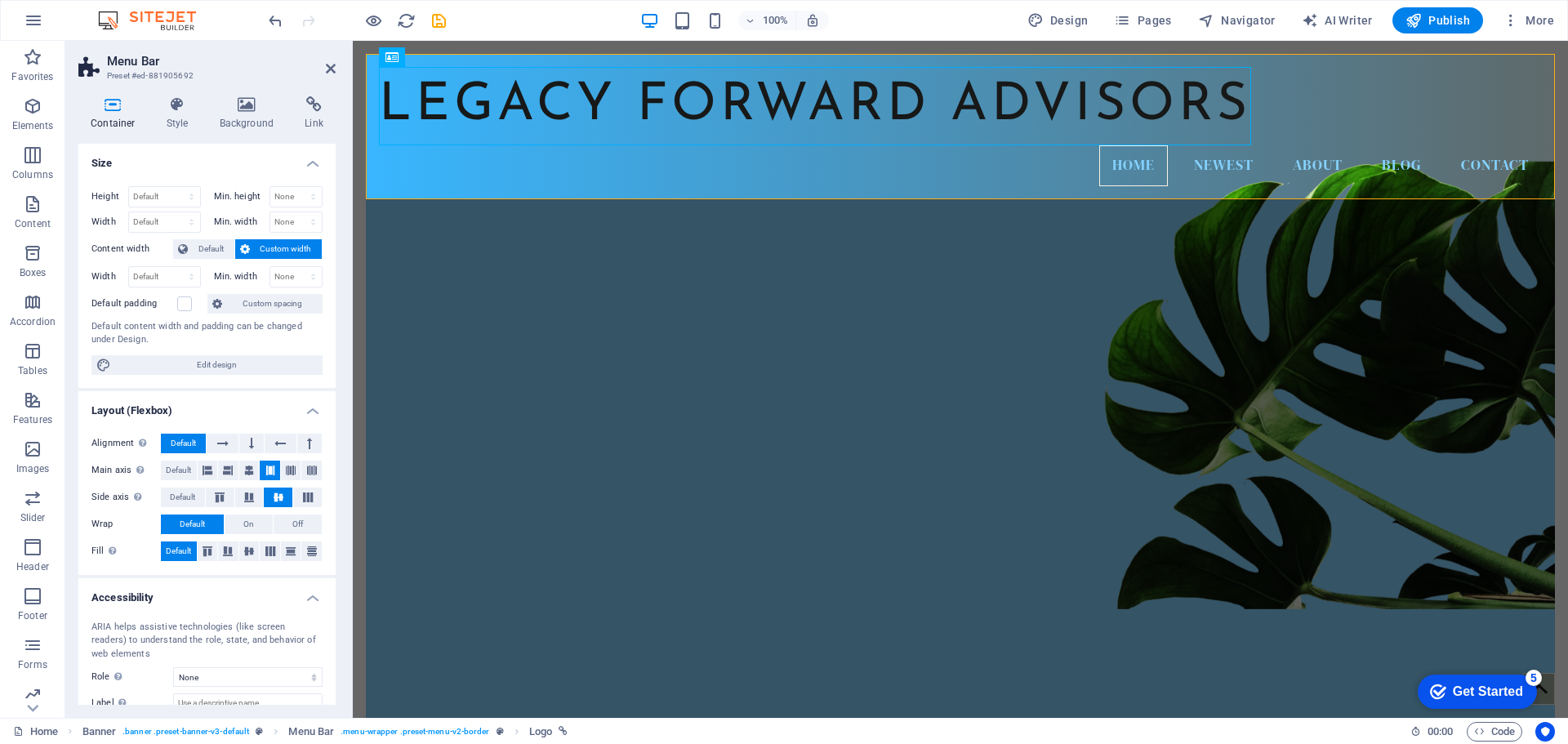
click at [336, 685] on div "Container Style Background Link Size Height Default px rem % vh vw Min. height …" at bounding box center [208, 401] width 284 height 635
click at [331, 682] on div "ARIA helps assistive technologies (like screen readers) to understand the role,…" at bounding box center [207, 668] width 257 height 120
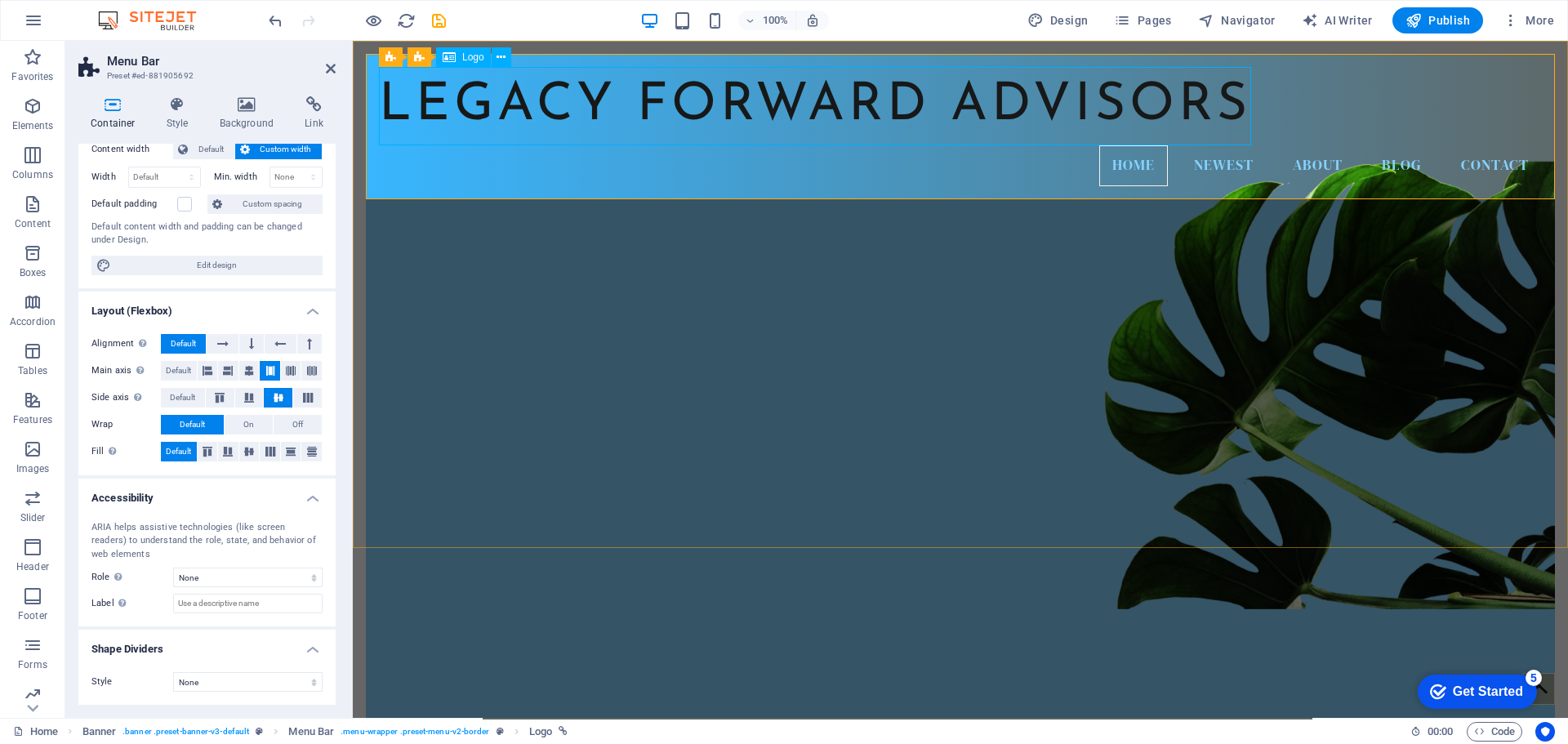
click at [471, 53] on span "Logo" at bounding box center [473, 56] width 22 height 9
click at [500, 58] on icon at bounding box center [501, 57] width 9 height 17
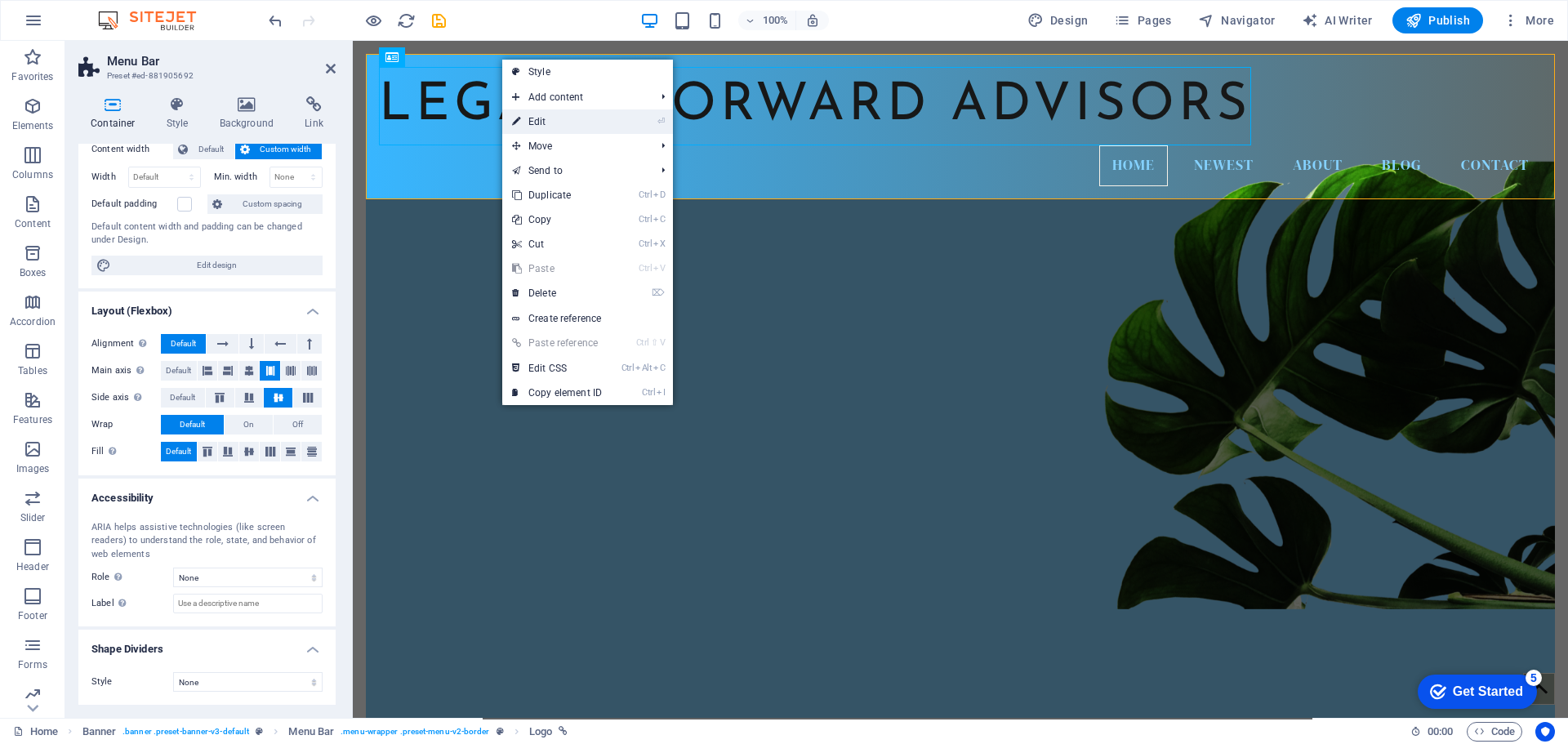
click at [539, 115] on link "⏎ Edit" at bounding box center [557, 121] width 109 height 25
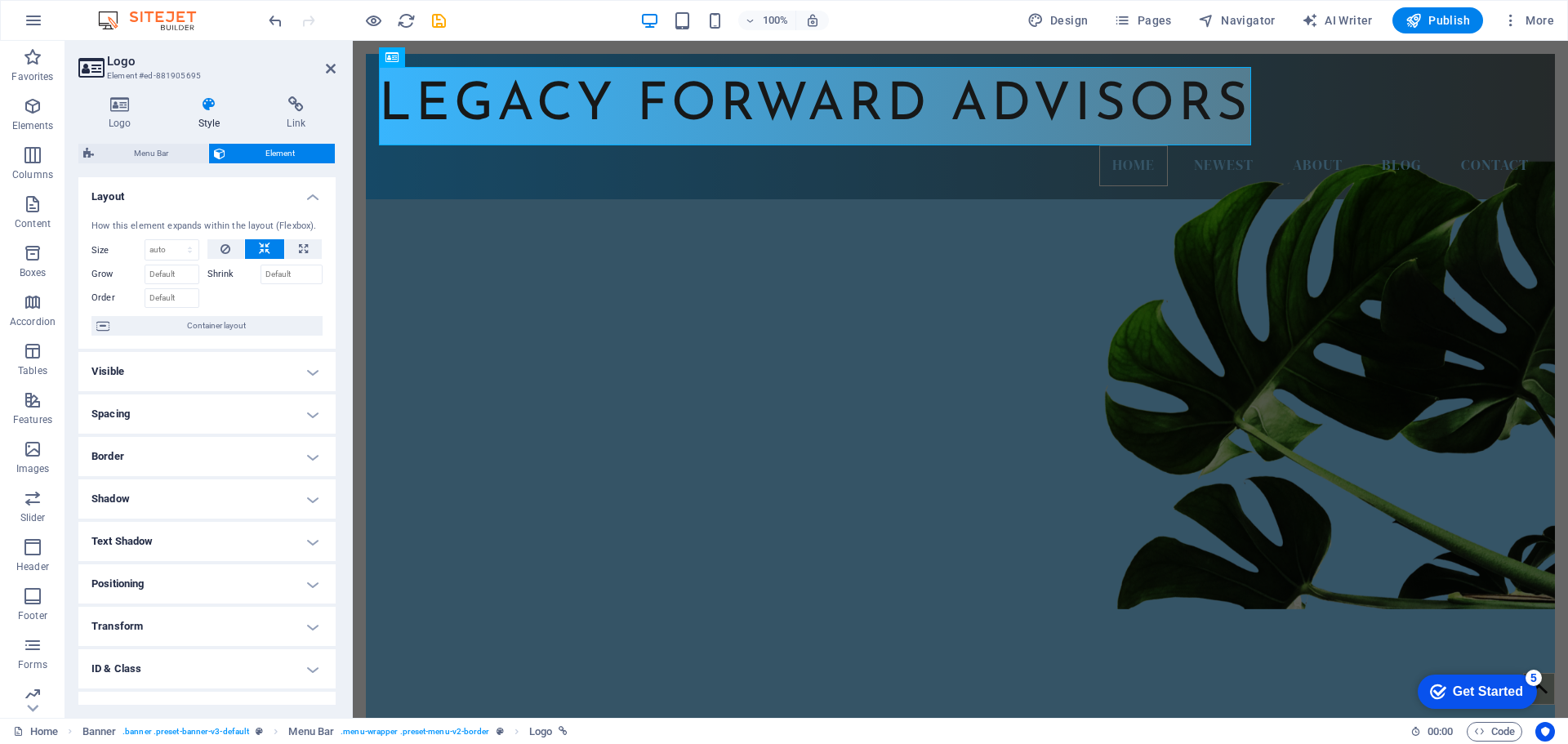
click at [301, 373] on h4 "Visible" at bounding box center [207, 372] width 257 height 39
click at [152, 403] on label at bounding box center [151, 404] width 15 height 15
click at [0, 0] on input "Visible" at bounding box center [0, 0] width 0 height 0
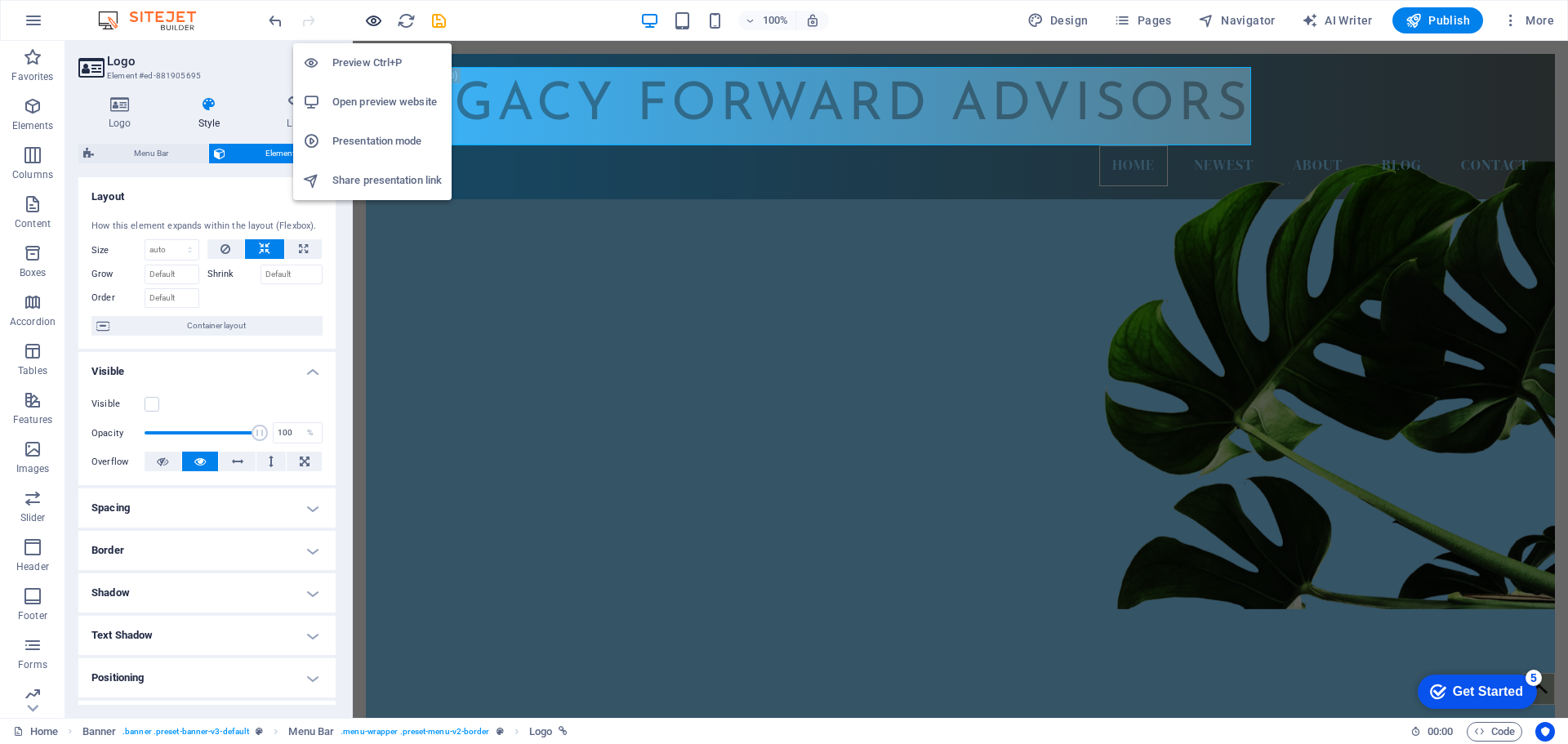
click at [376, 21] on icon "button" at bounding box center [374, 21] width 19 height 19
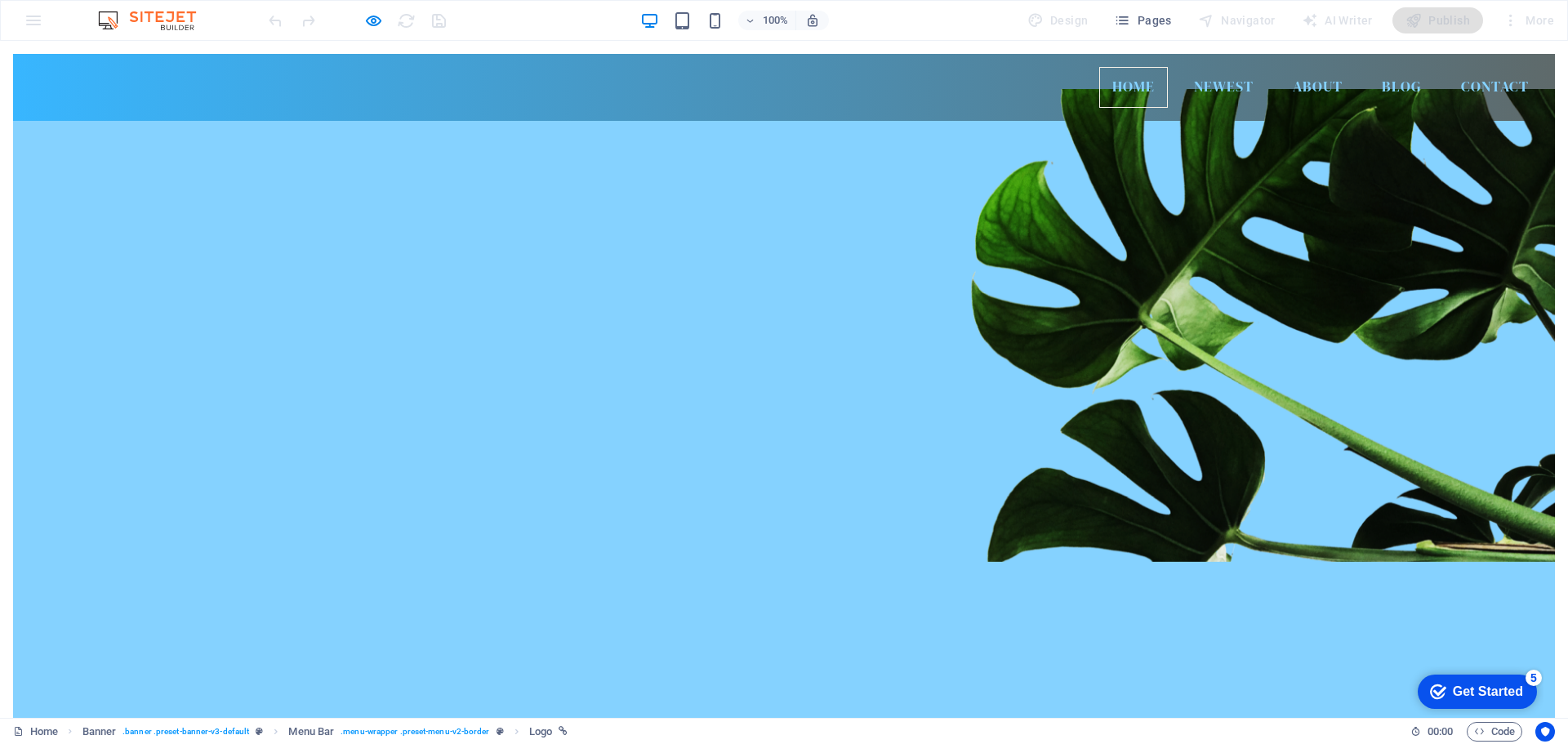
click at [670, 699] on img at bounding box center [784, 738] width 408 height 79
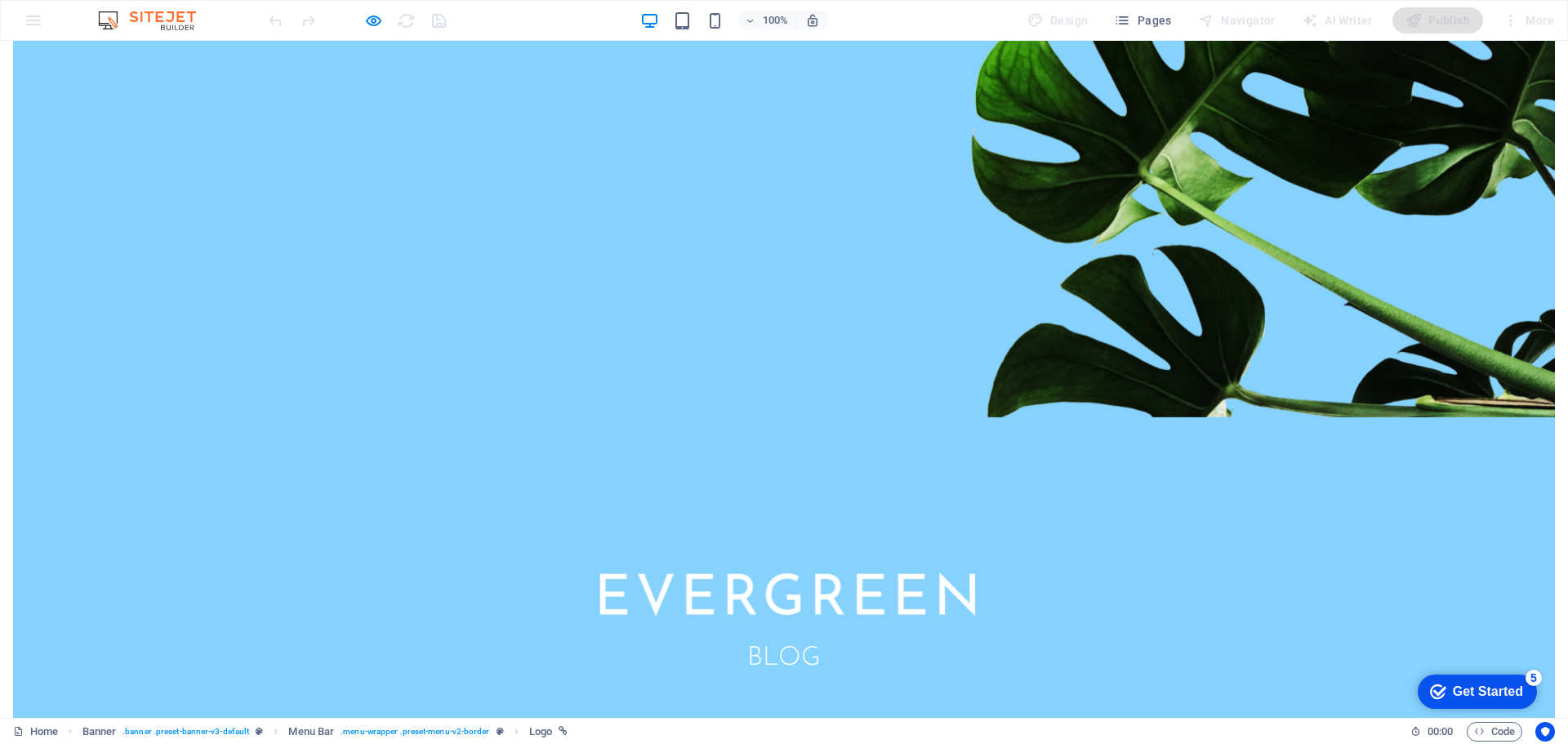
click at [670, 259] on div "Blog" at bounding box center [784, 378] width 1542 height 809
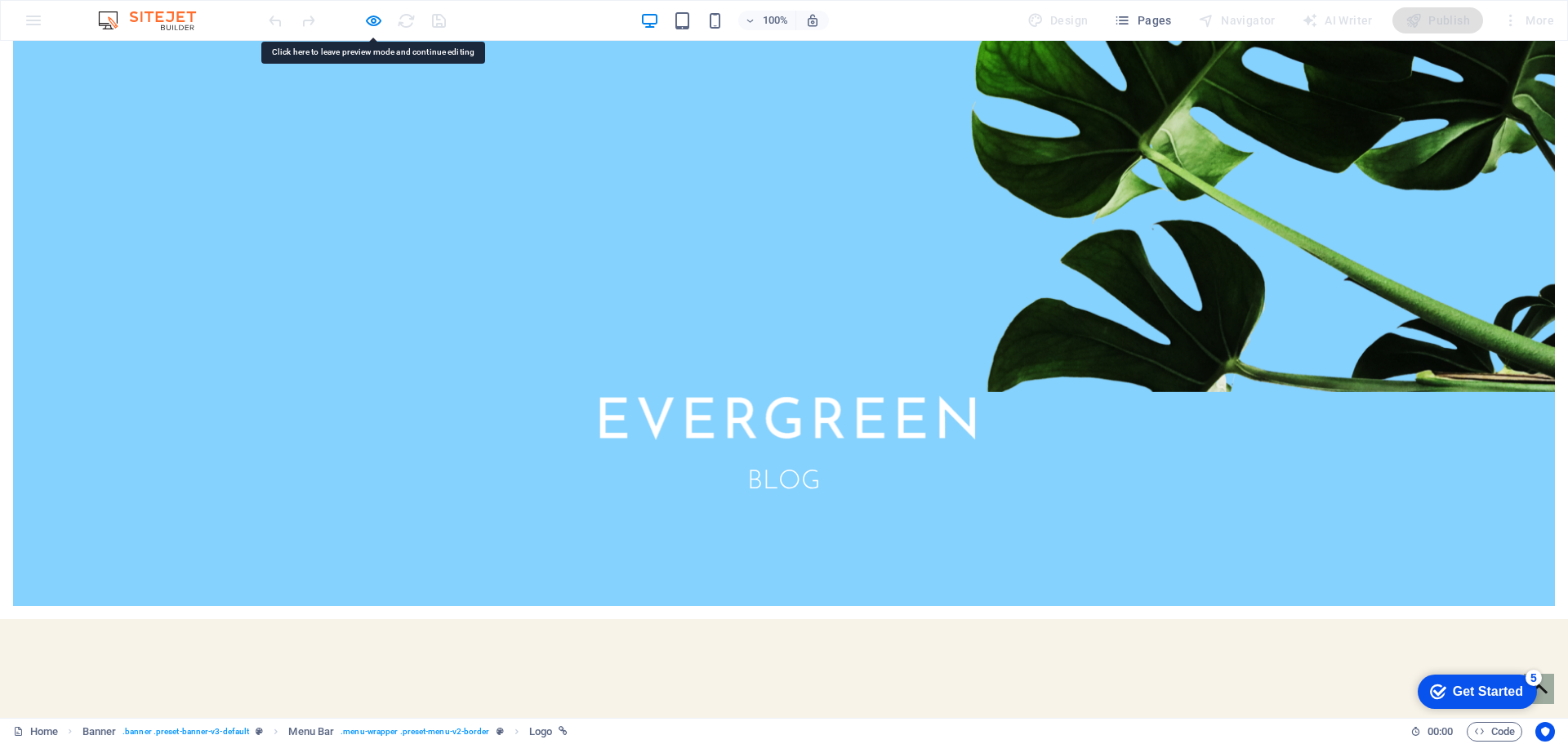
scroll to position [429, 0]
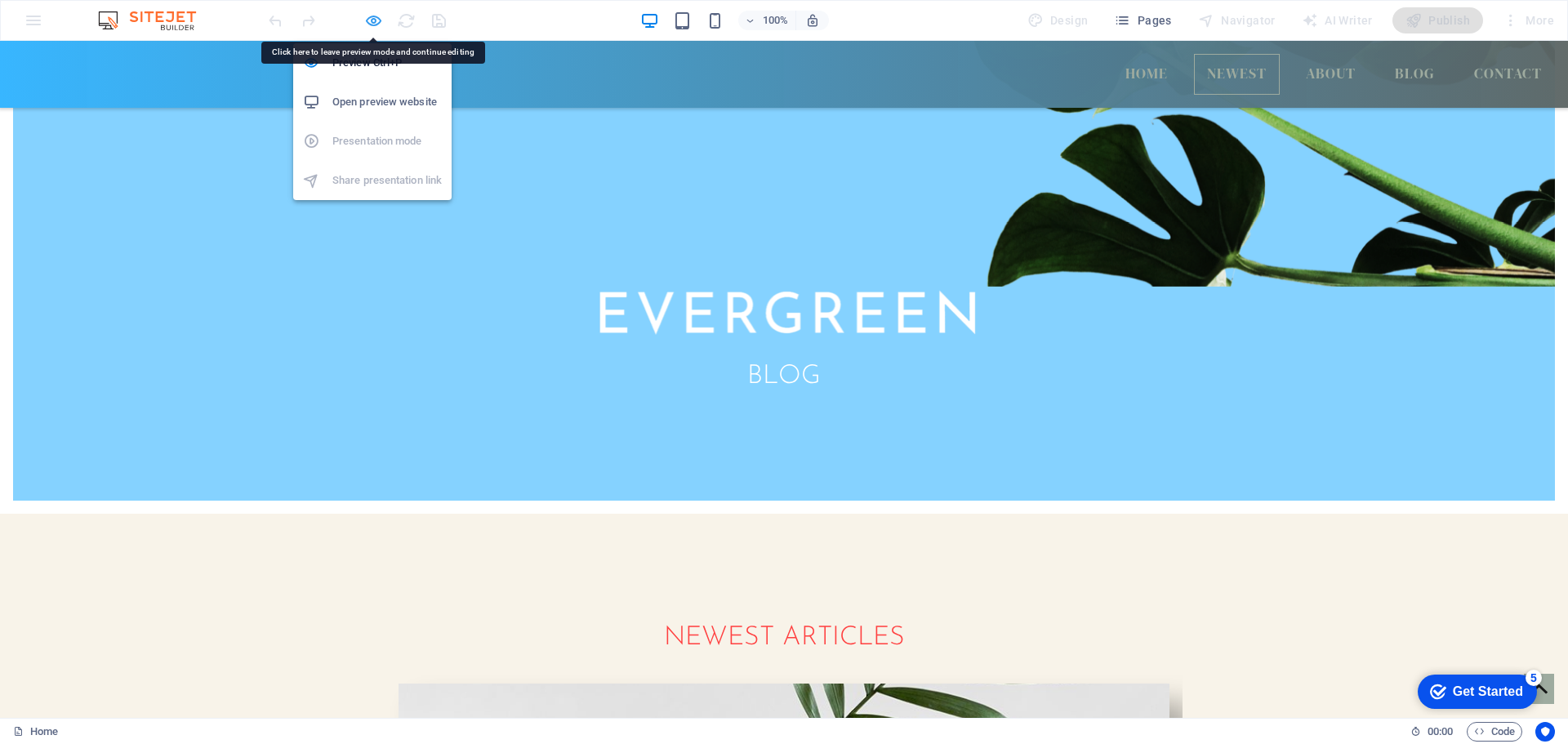
click at [372, 26] on icon "button" at bounding box center [374, 21] width 19 height 19
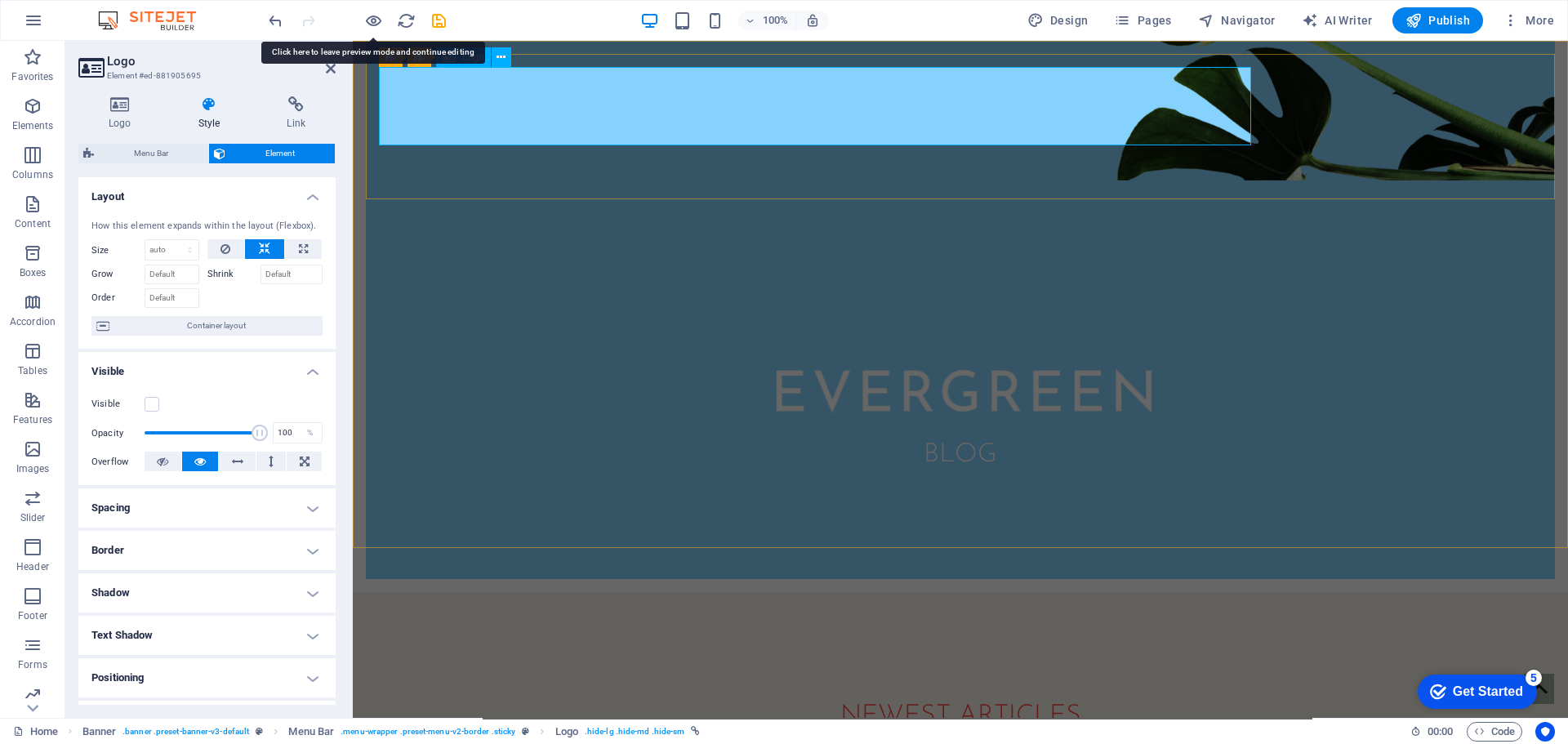
scroll to position [0, 0]
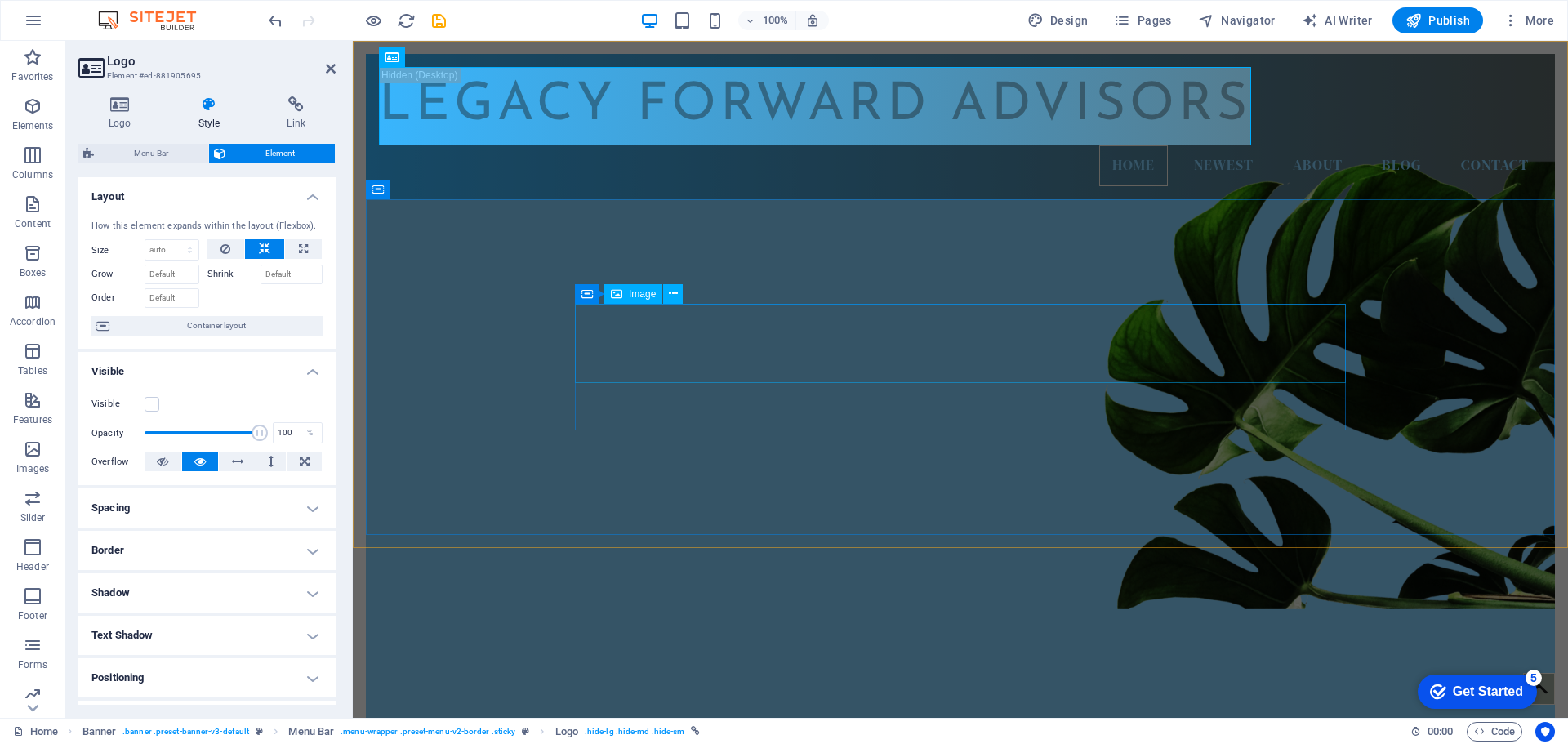
select select "px"
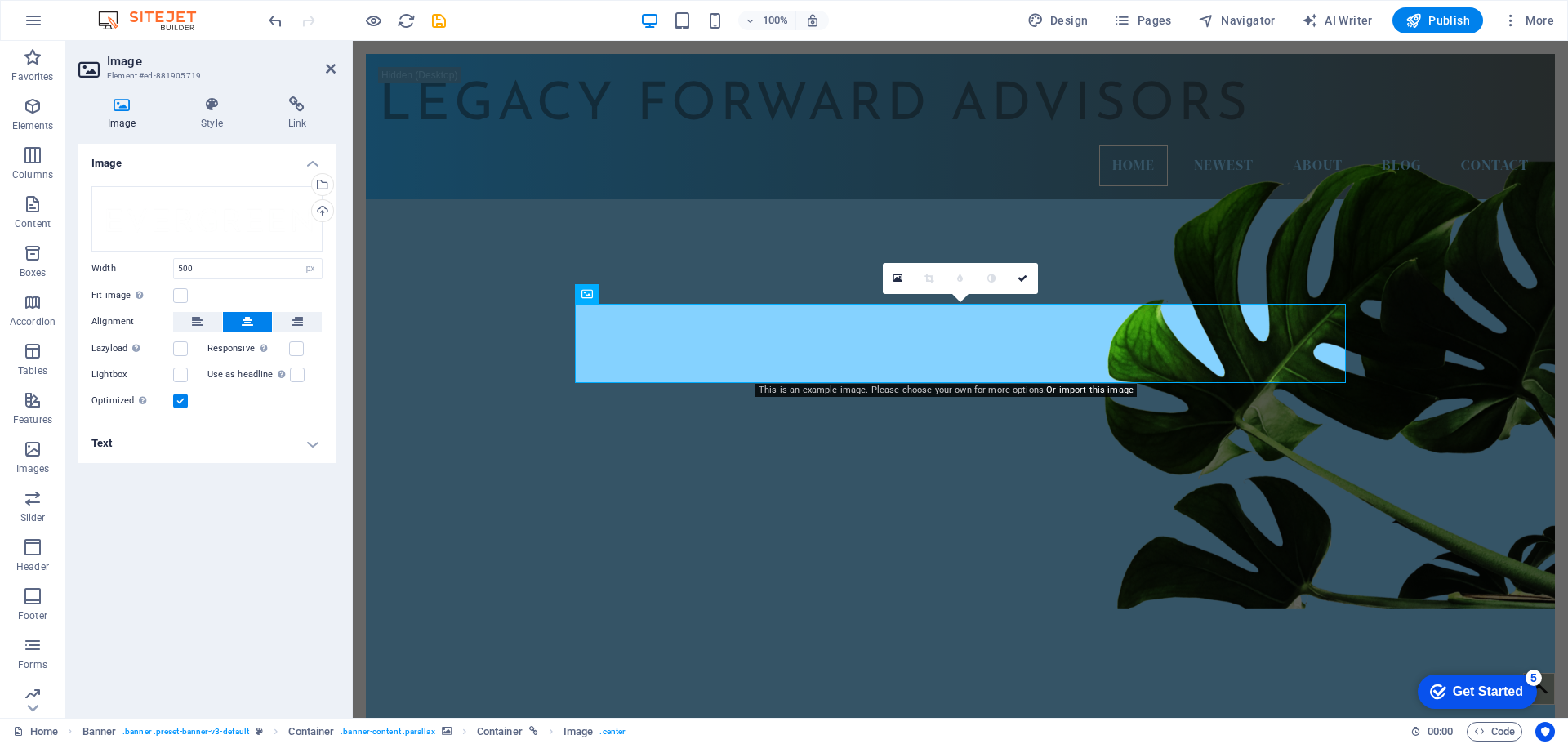
click at [161, 447] on h4 "Text" at bounding box center [207, 443] width 257 height 39
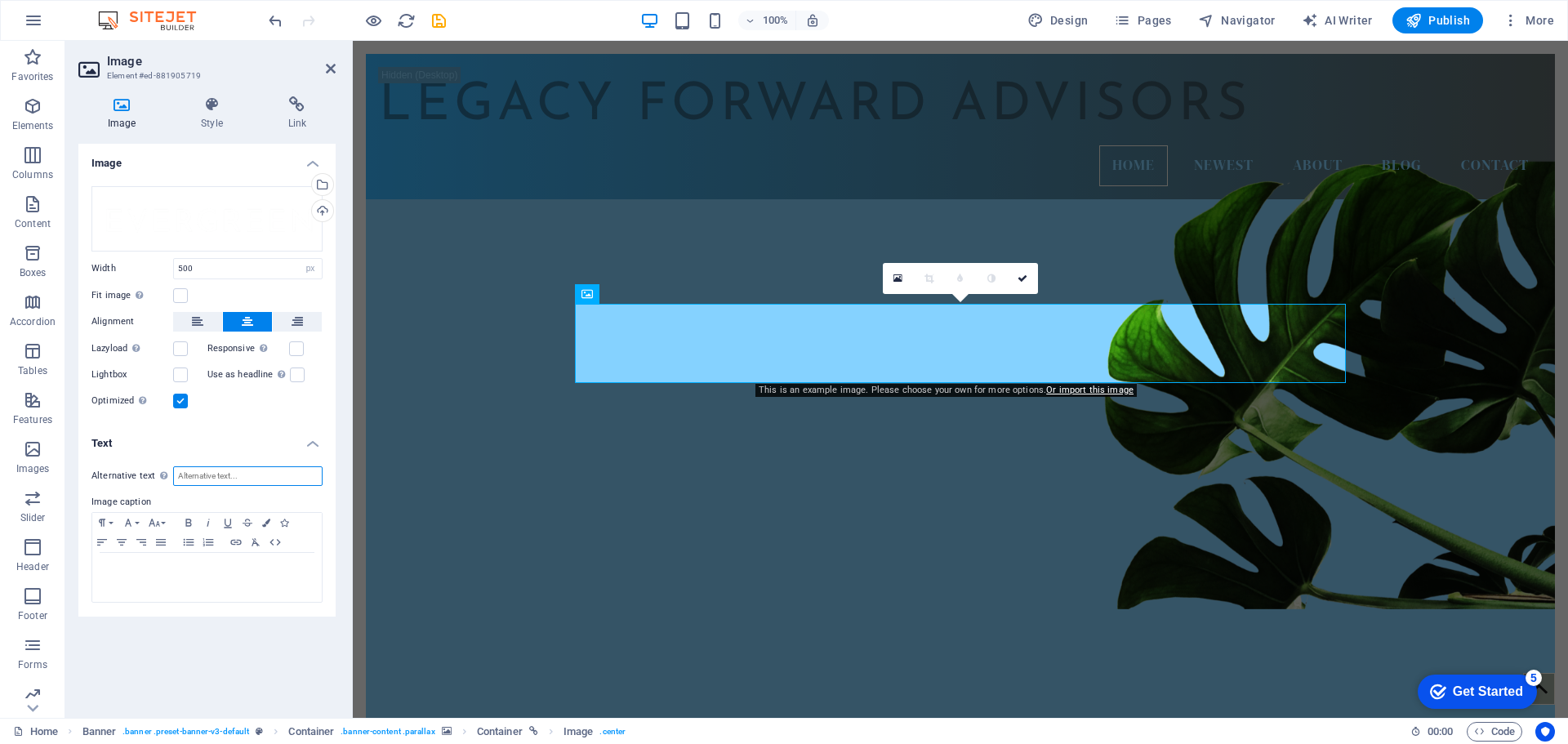
click at [207, 478] on input "Alternative text The alternative text is used by devices that cannot display im…" at bounding box center [248, 476] width 149 height 20
click at [676, 291] on icon at bounding box center [673, 294] width 9 height 17
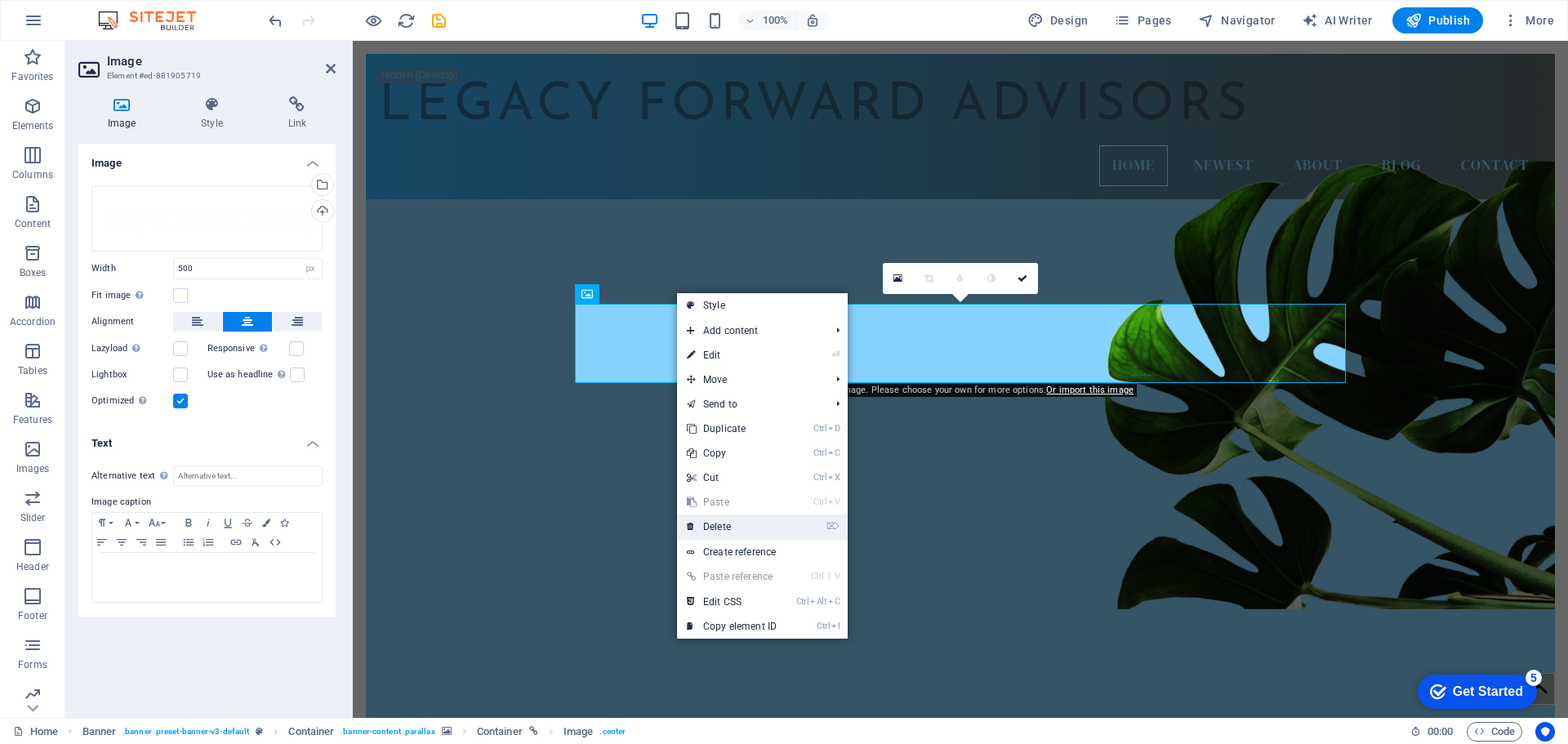
click at [723, 526] on link "⌦ Delete" at bounding box center [732, 527] width 109 height 25
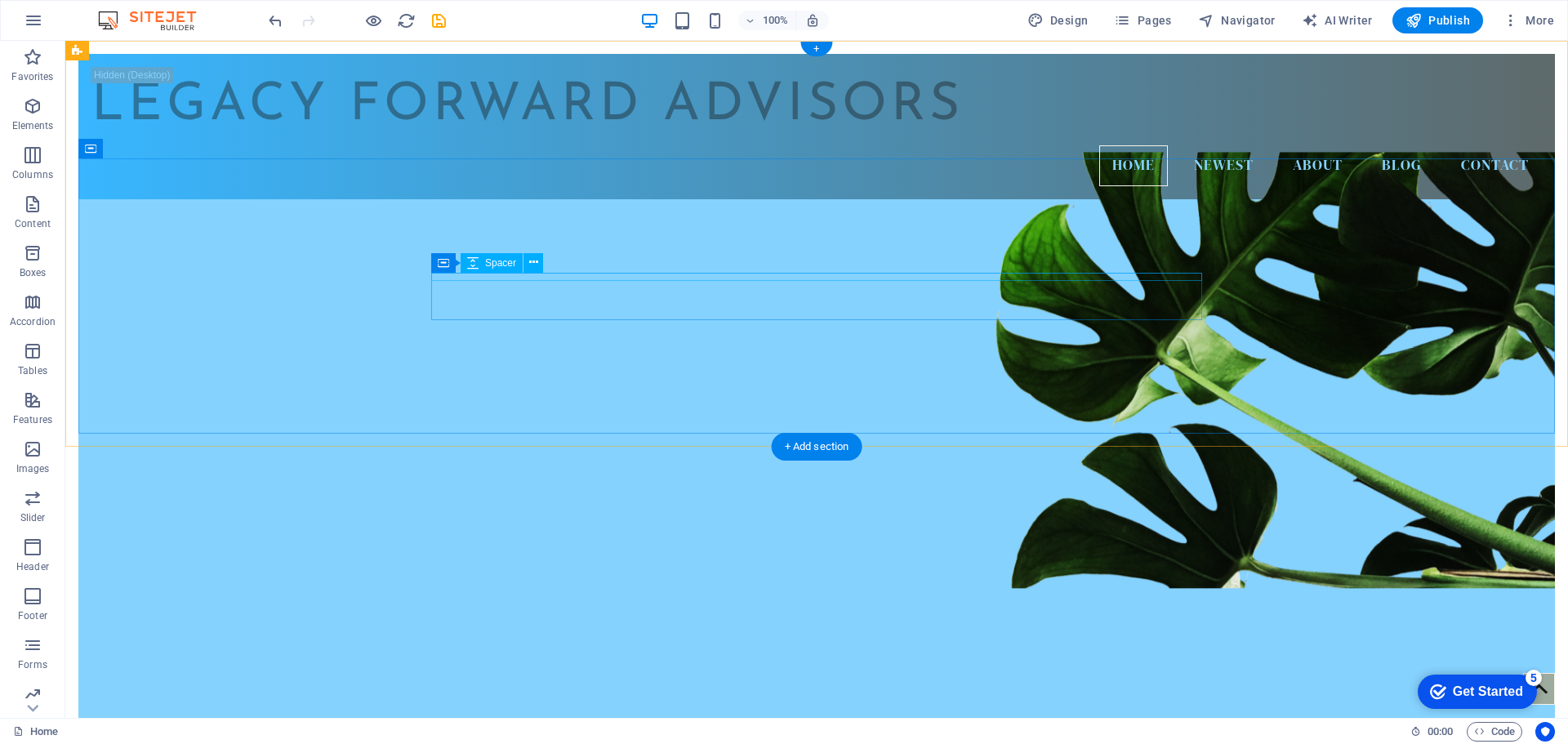
click at [760, 741] on div at bounding box center [816, 745] width 771 height 9
click at [536, 260] on icon at bounding box center [534, 262] width 9 height 17
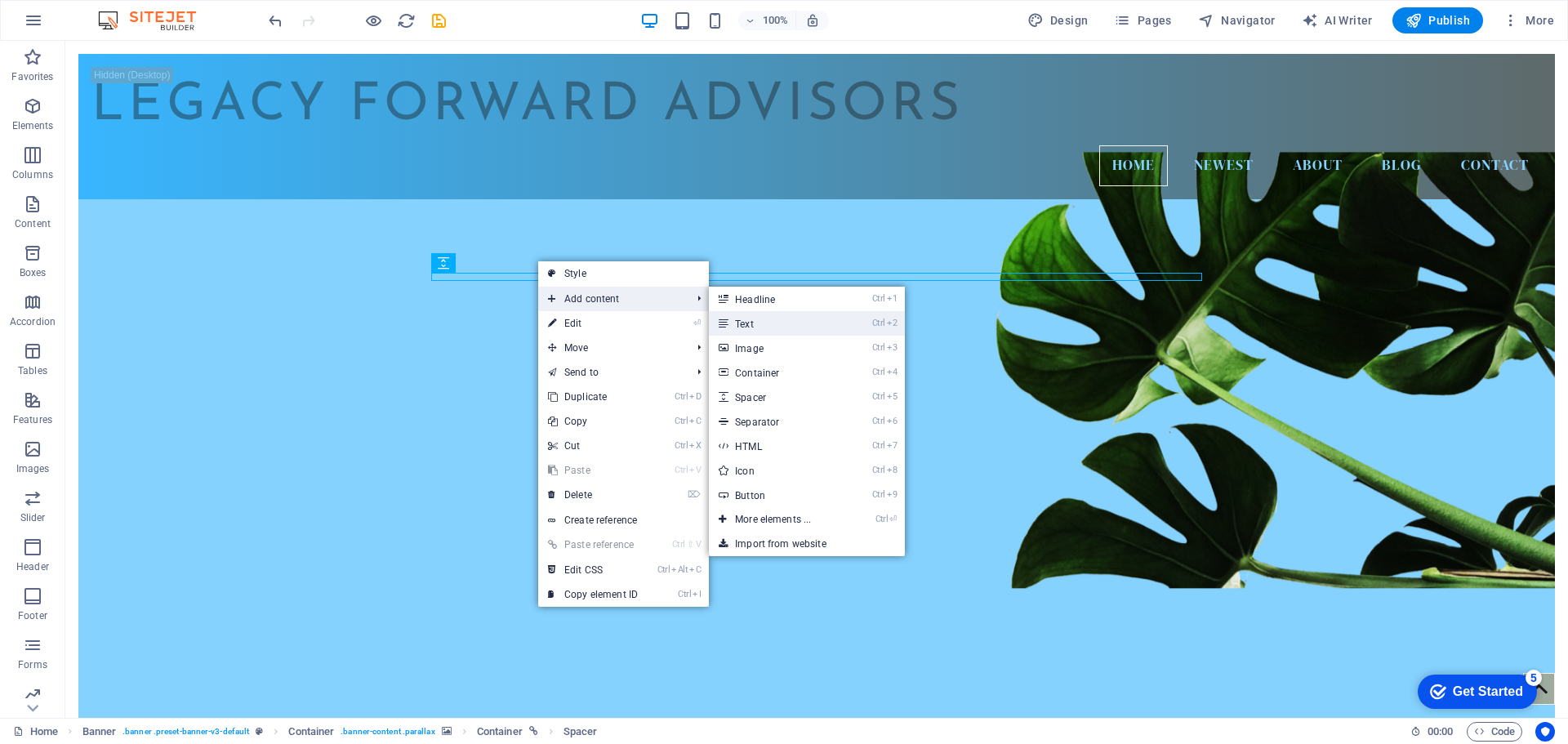
click at [750, 324] on link "Ctrl 2 Text" at bounding box center [776, 323] width 135 height 25
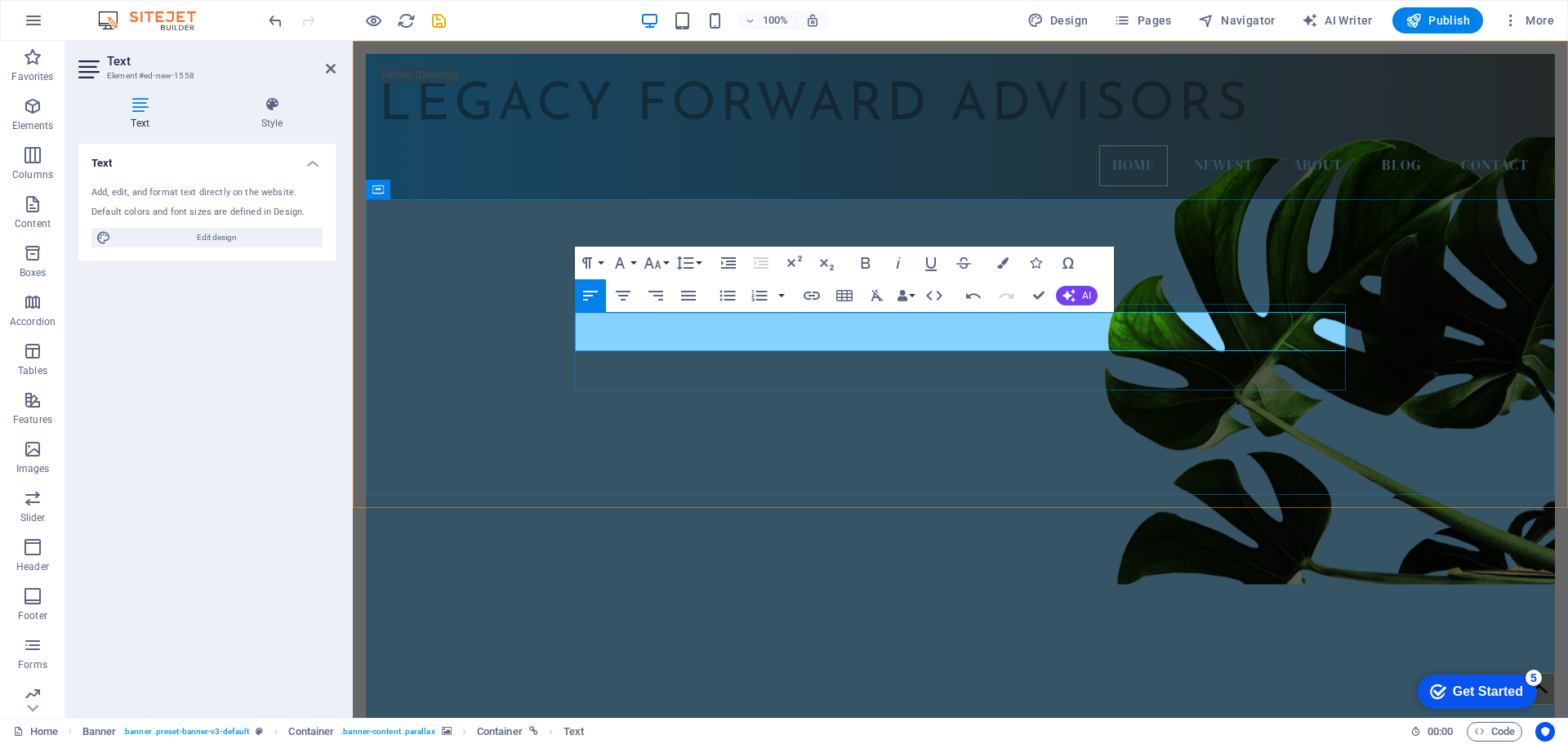
click at [623, 295] on icon "button" at bounding box center [623, 295] width 15 height 9
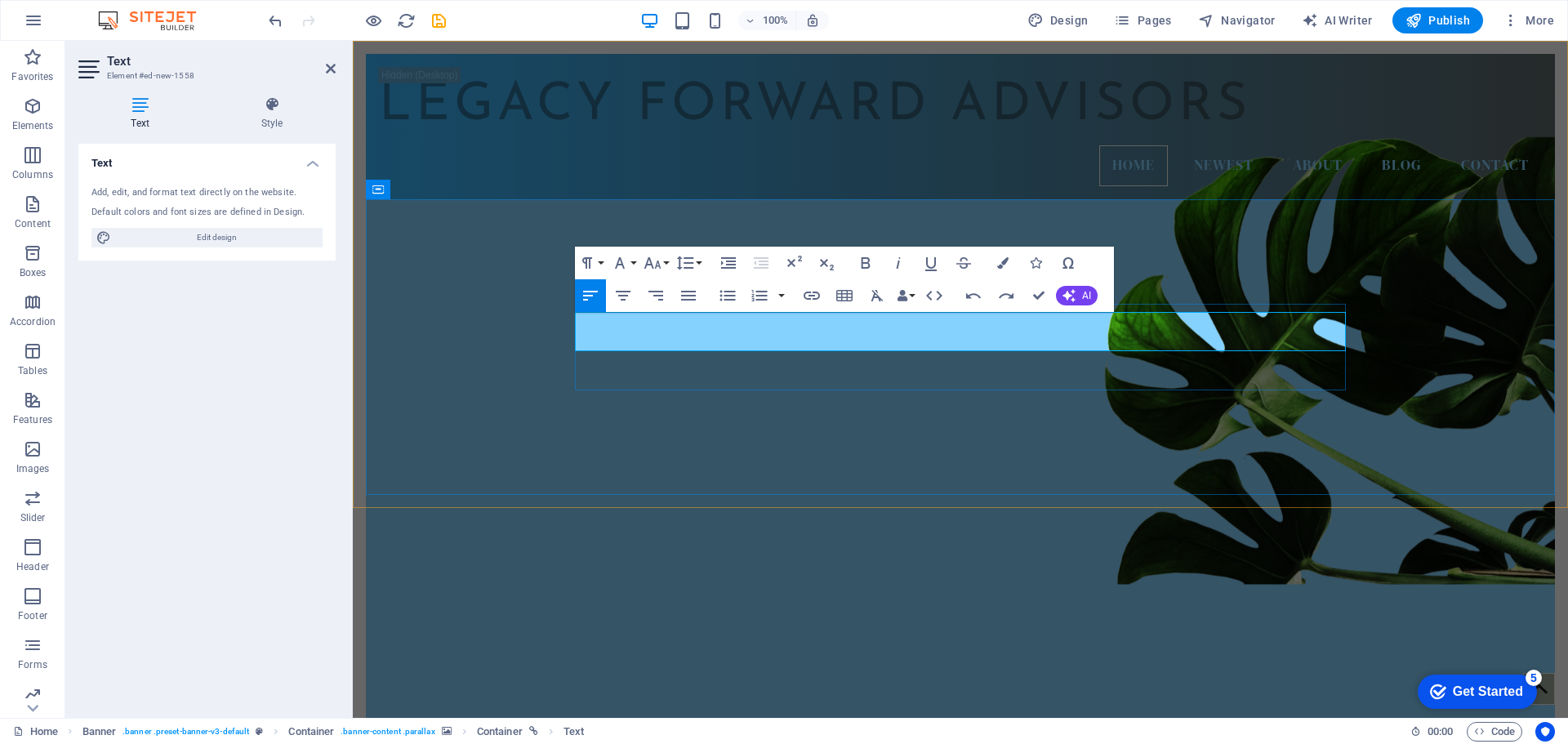
click at [619, 299] on icon "button" at bounding box center [623, 296] width 20 height 20
click at [602, 263] on button "Paragraph Format" at bounding box center [590, 263] width 31 height 32
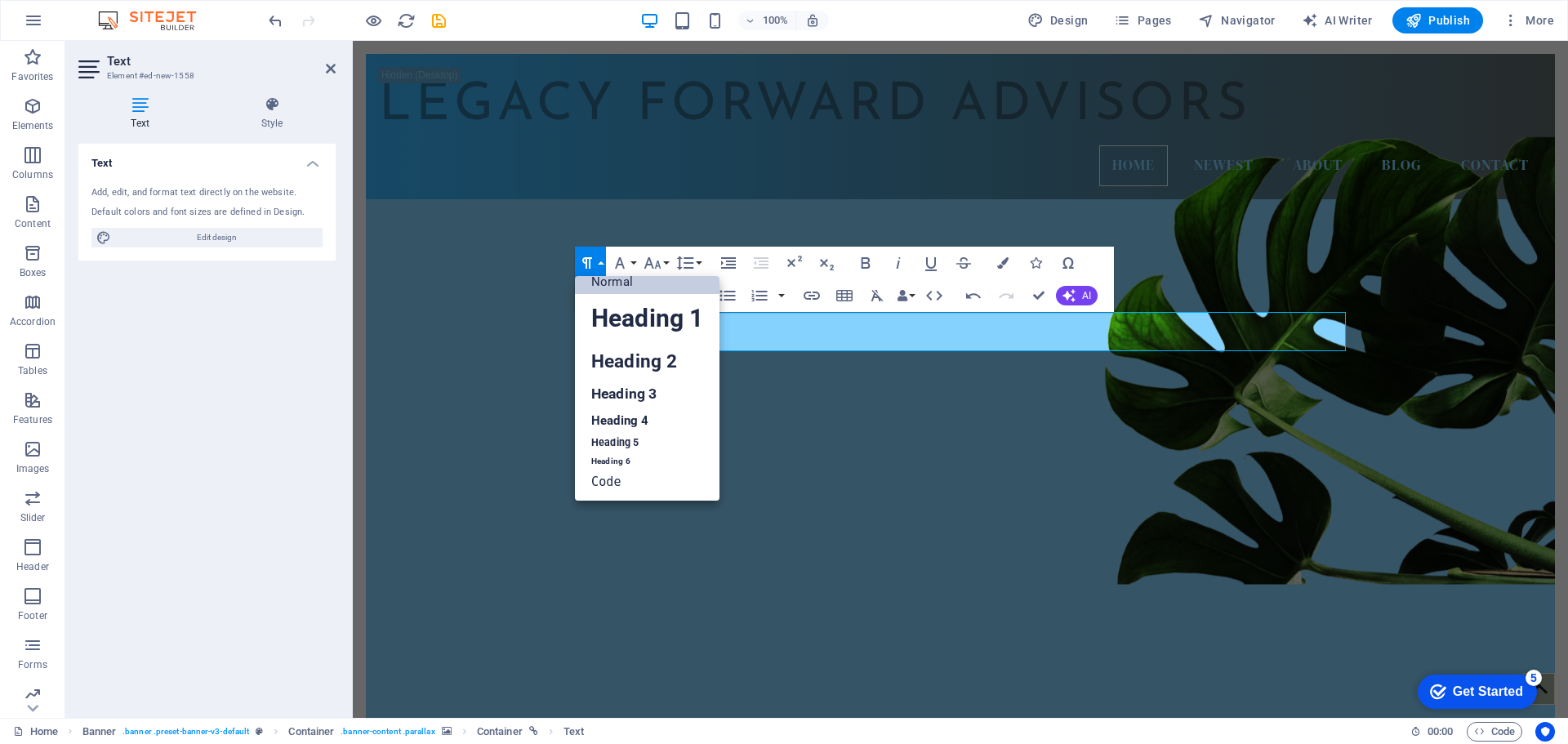
scroll to position [13, 0]
click at [618, 366] on link "Heading 2" at bounding box center [647, 361] width 144 height 37
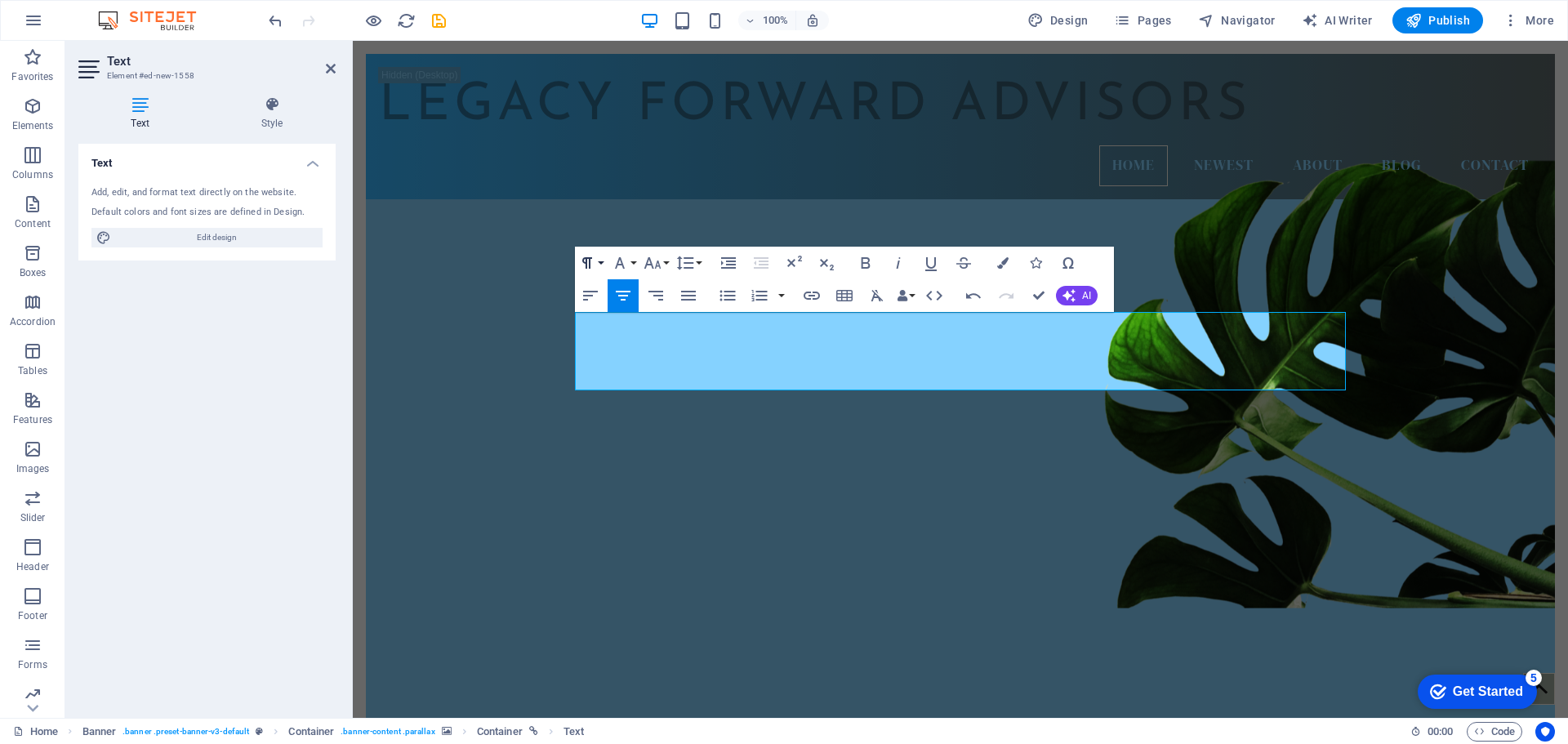
click at [600, 263] on button "Paragraph Format" at bounding box center [590, 263] width 31 height 32
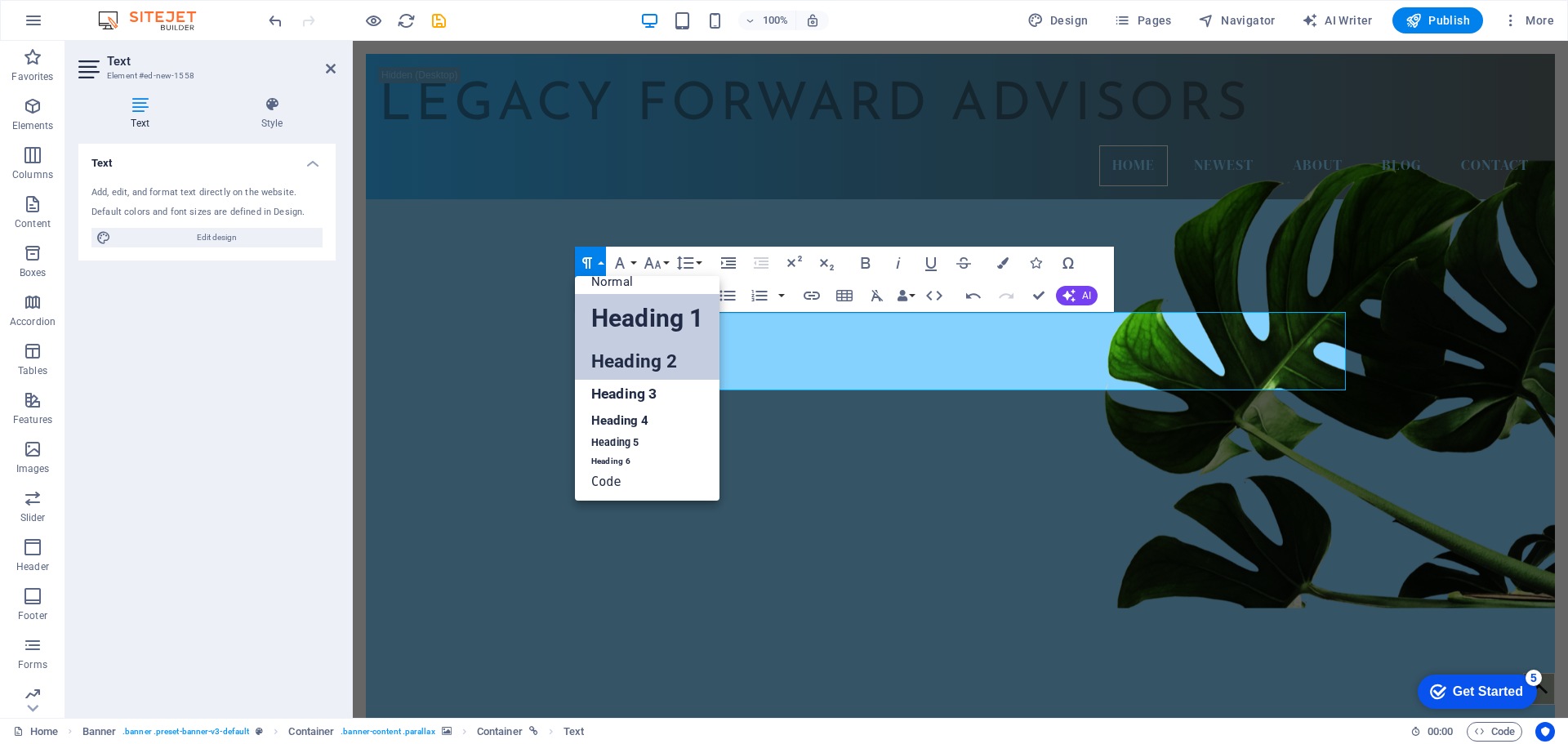
click at [620, 328] on link "Heading 1" at bounding box center [647, 318] width 144 height 49
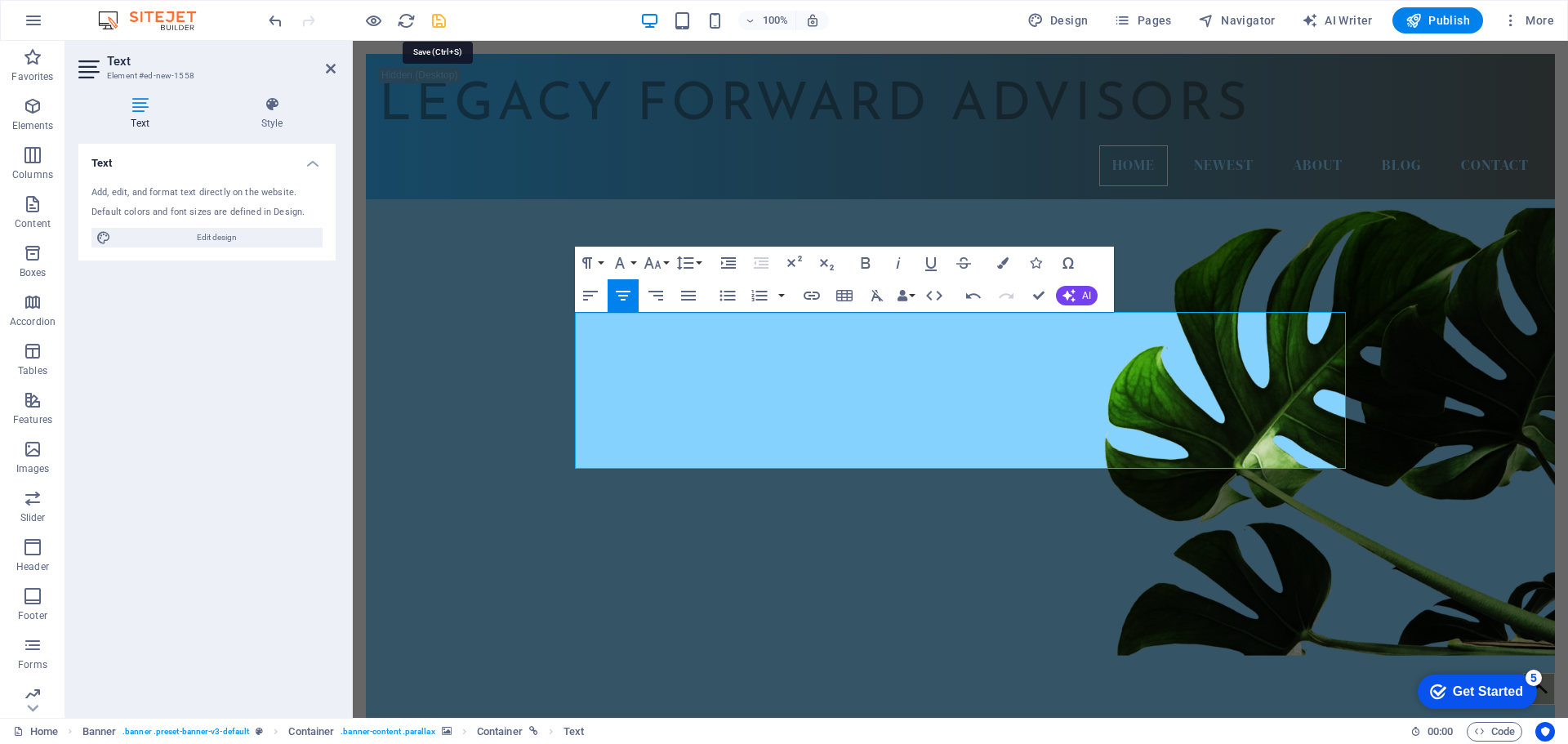
click at [440, 21] on icon "save" at bounding box center [439, 21] width 19 height 19
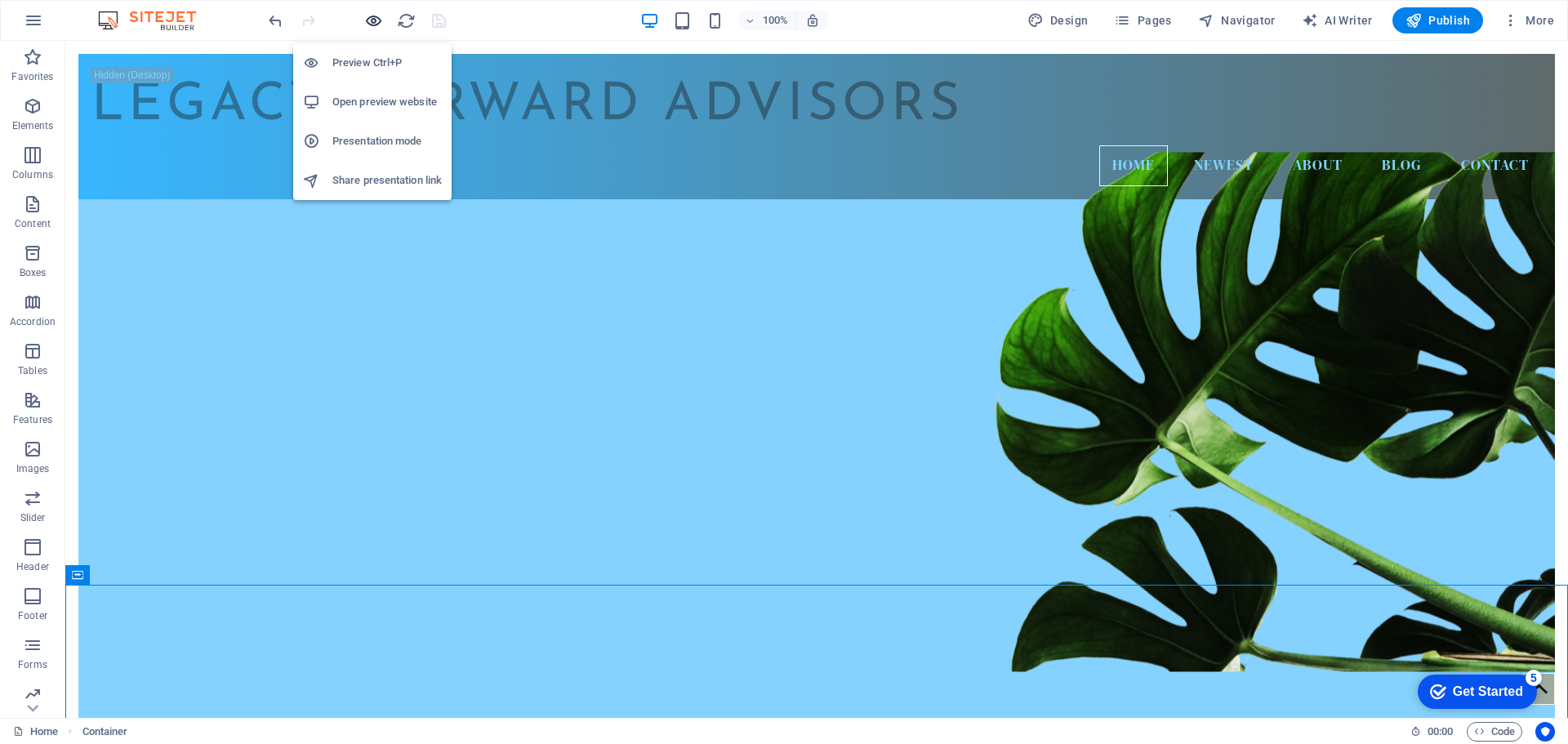
click at [372, 21] on icon "button" at bounding box center [374, 21] width 19 height 19
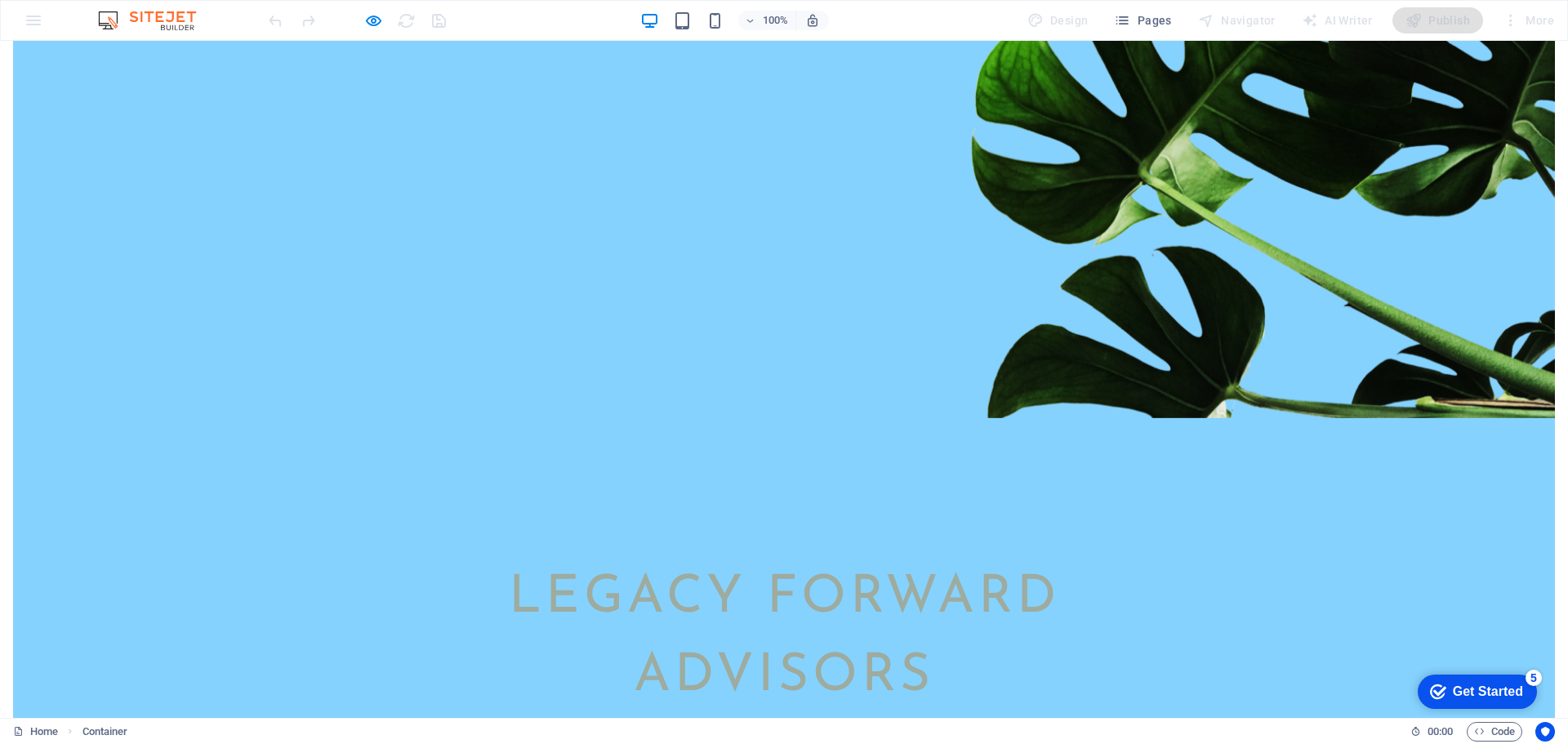
click at [517, 272] on div "Legacy Forward Advisors Blog" at bounding box center [784, 394] width 1542 height 933
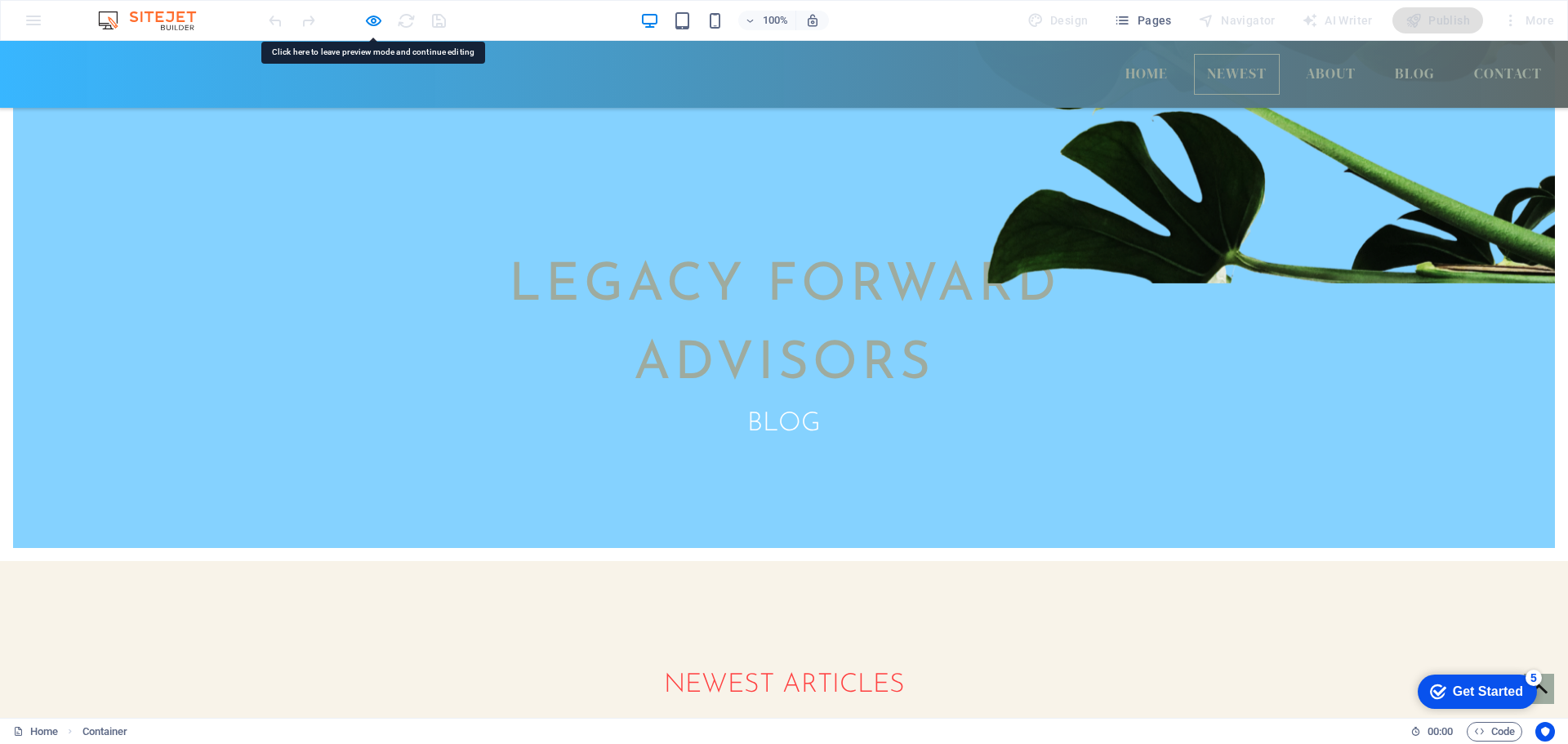
scroll to position [507, 0]
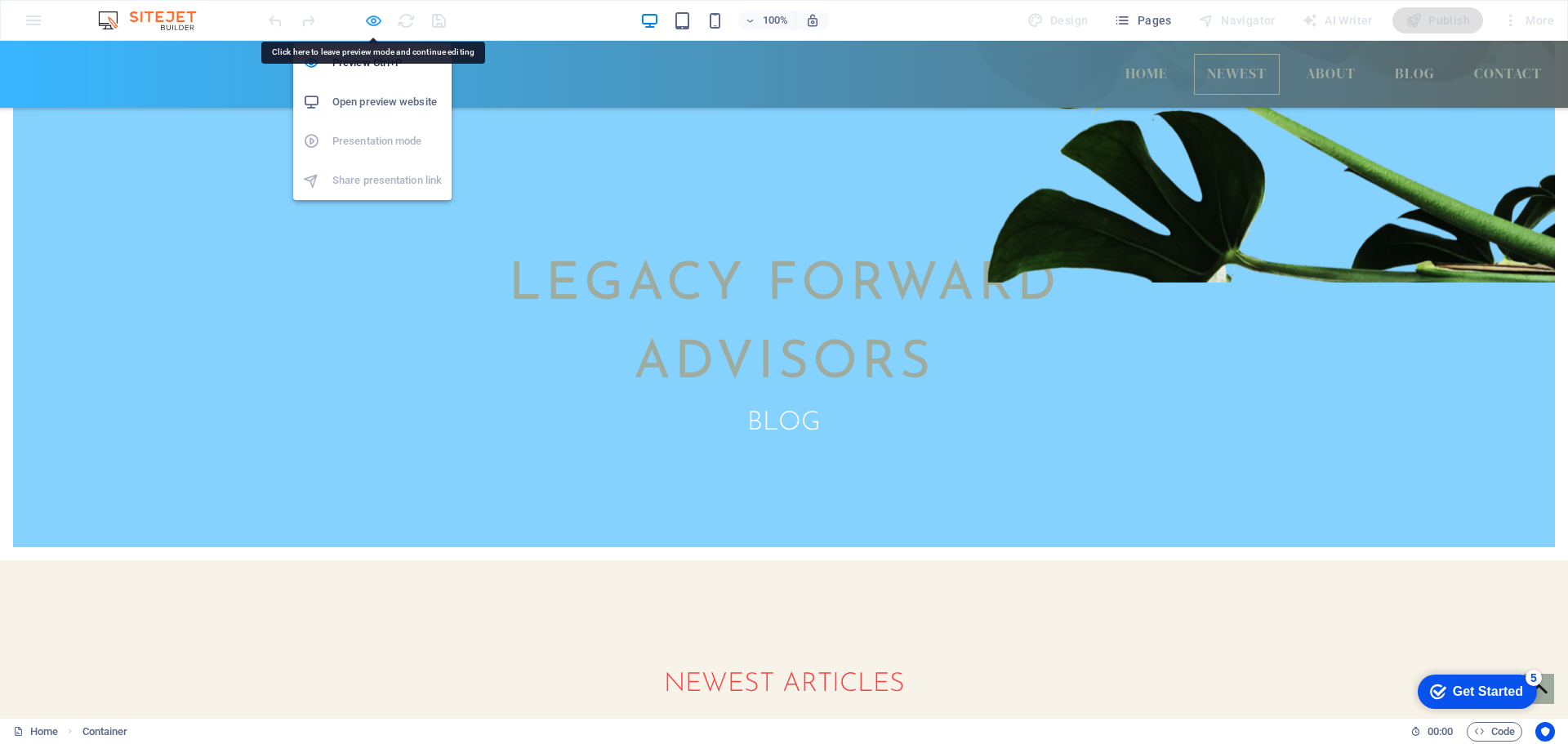
click at [370, 17] on icon "button" at bounding box center [374, 21] width 19 height 19
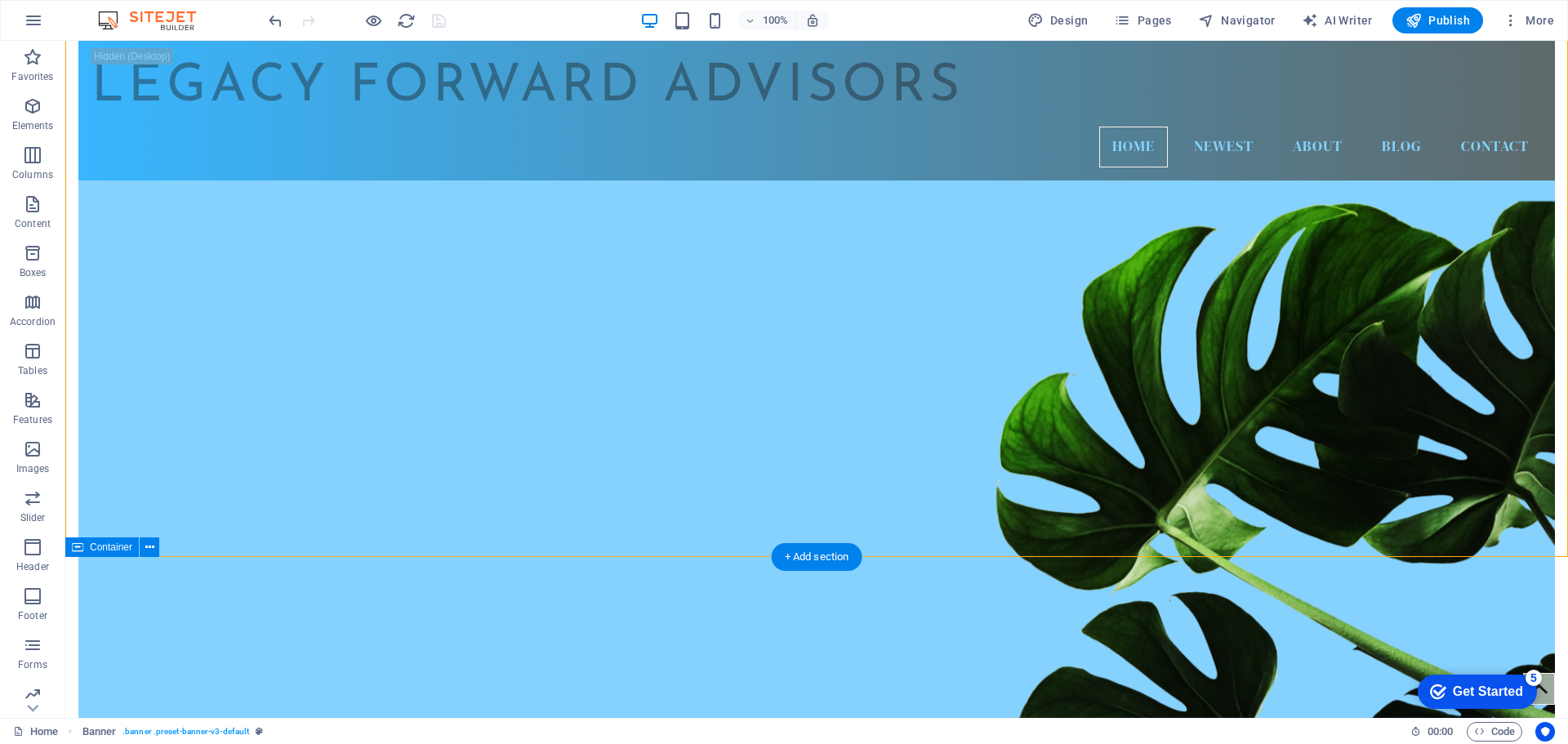
scroll to position [0, 0]
